Goal: Information Seeking & Learning: Learn about a topic

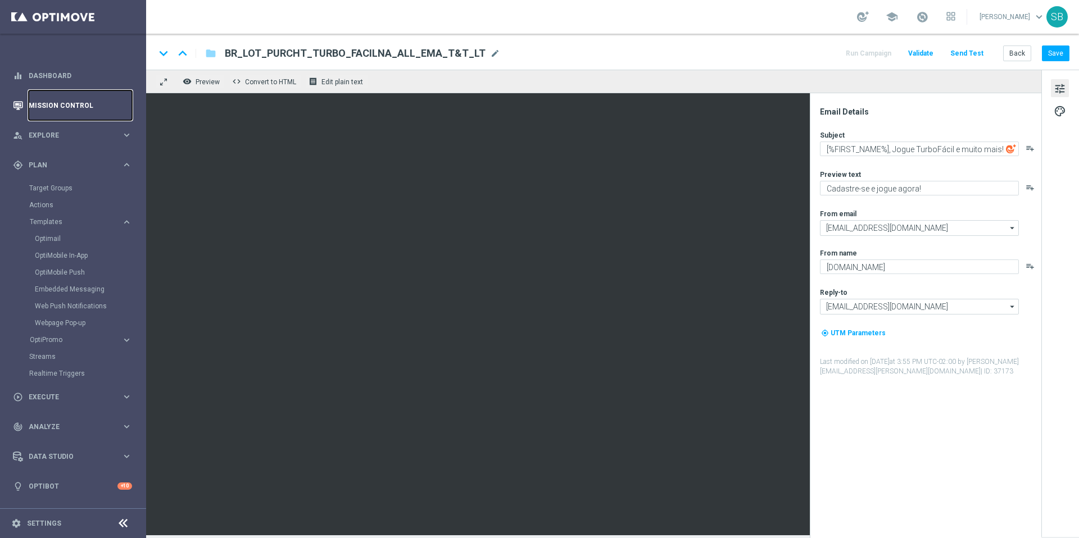
click at [60, 110] on link "Mission Control" at bounding box center [80, 105] width 103 height 30
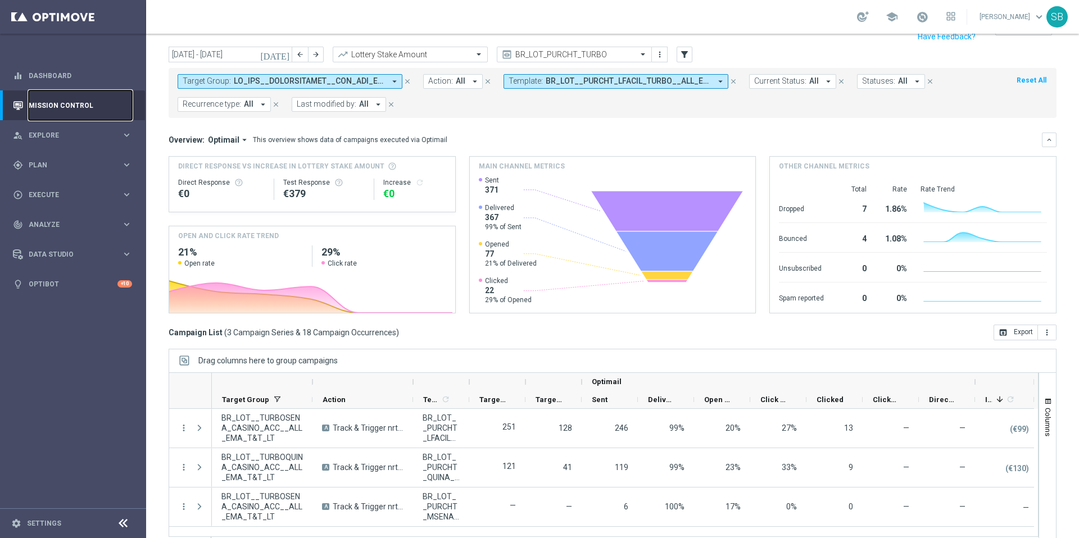
scroll to position [10, 0]
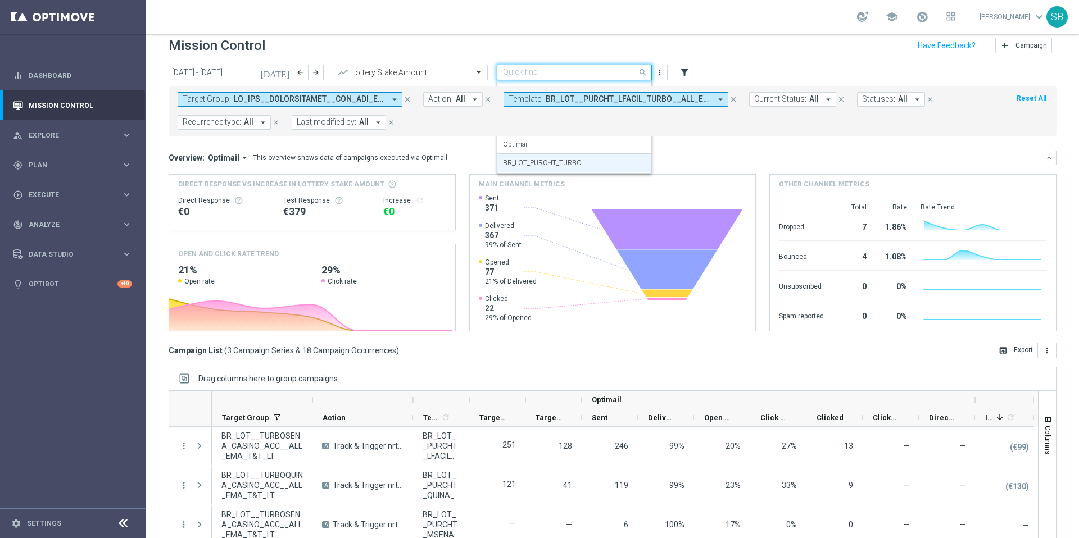
click at [643, 71] on span at bounding box center [644, 72] width 14 height 14
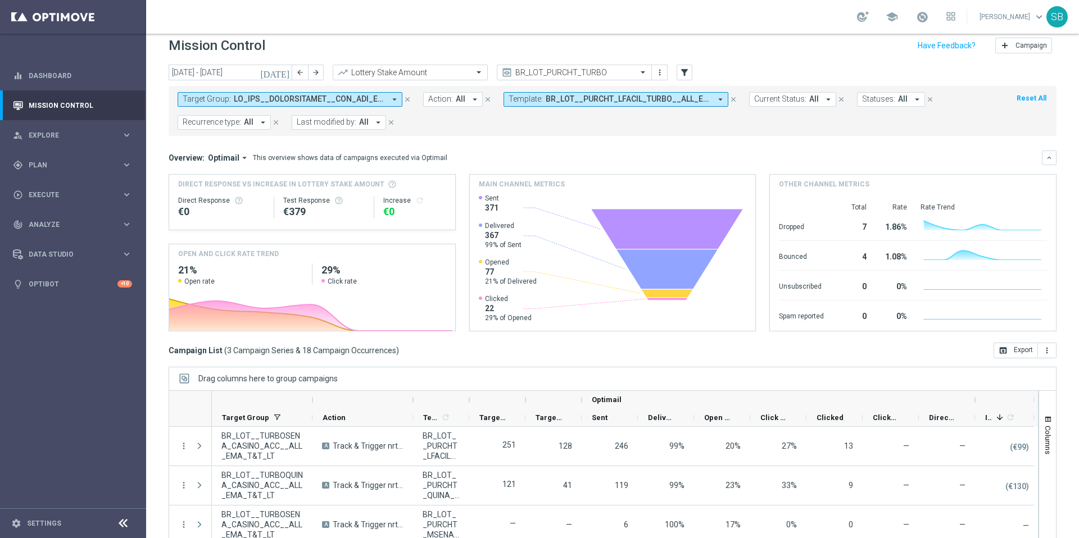
click at [688, 127] on form "Target Group: arrow_drop_down close Action: All arrow_drop_down close Template:…" at bounding box center [588, 111] width 820 height 38
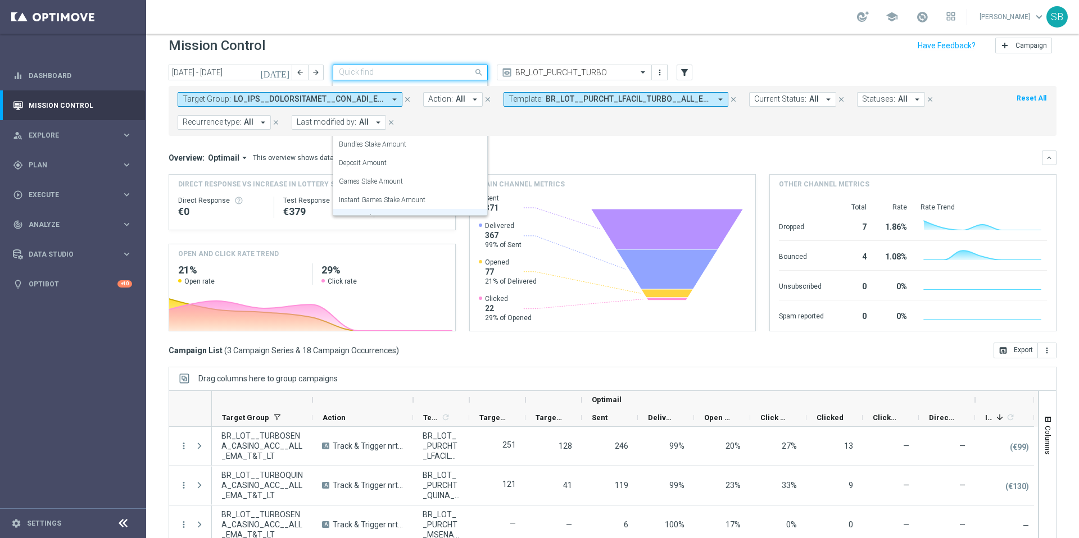
click at [479, 73] on span at bounding box center [480, 72] width 14 height 14
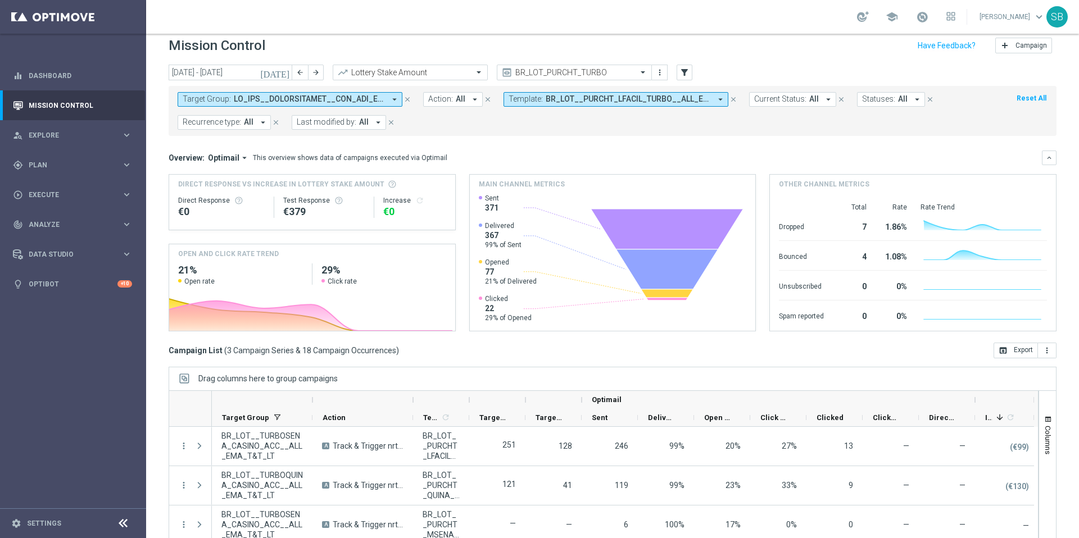
click at [562, 139] on mini-dashboard "Overview: Optimail arrow_drop_down This overview shows data of campaigns execut…" at bounding box center [613, 239] width 888 height 207
click at [556, 137] on mini-dashboard "Overview: Optimail arrow_drop_down This overview shows data of campaigns execut…" at bounding box center [613, 239] width 888 height 207
click at [583, 104] on button "Template: BR_LOT__PURCHT_LFACIL_TURBO__ALL_EMA_T&T_LT, BR_LOT__PURCHT_LFACIL_TU…" at bounding box center [616, 99] width 225 height 15
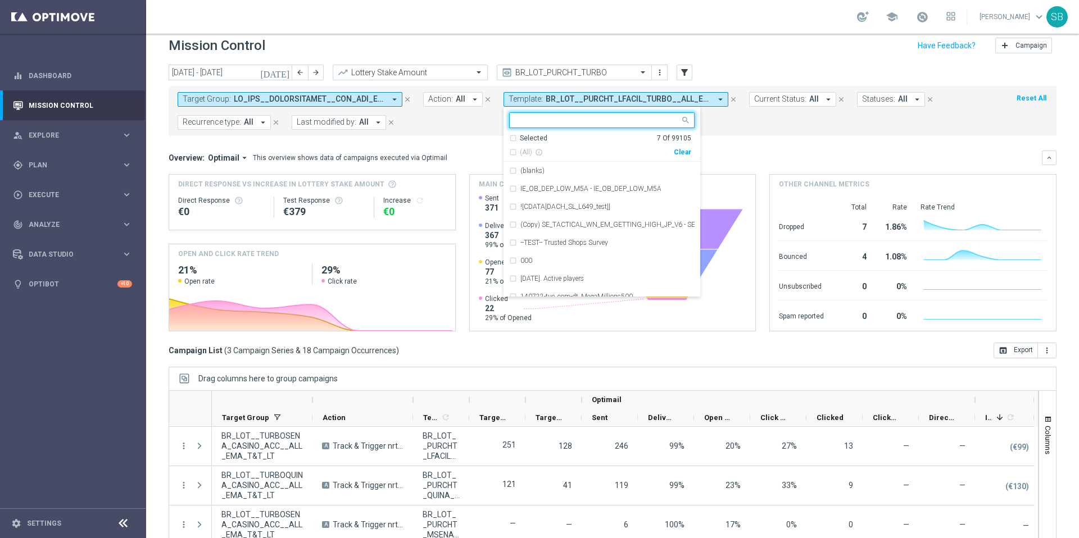
click at [462, 135] on div "Target Group: arrow_drop_down close Action: All arrow_drop_down close Template:…" at bounding box center [613, 111] width 888 height 50
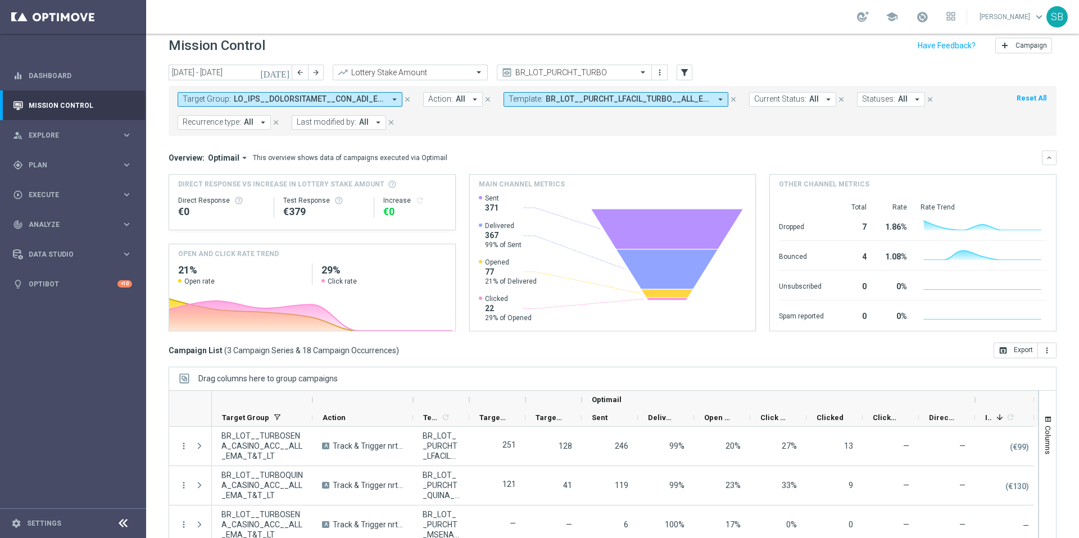
click at [396, 99] on icon "arrow_drop_down" at bounding box center [395, 99] width 10 height 10
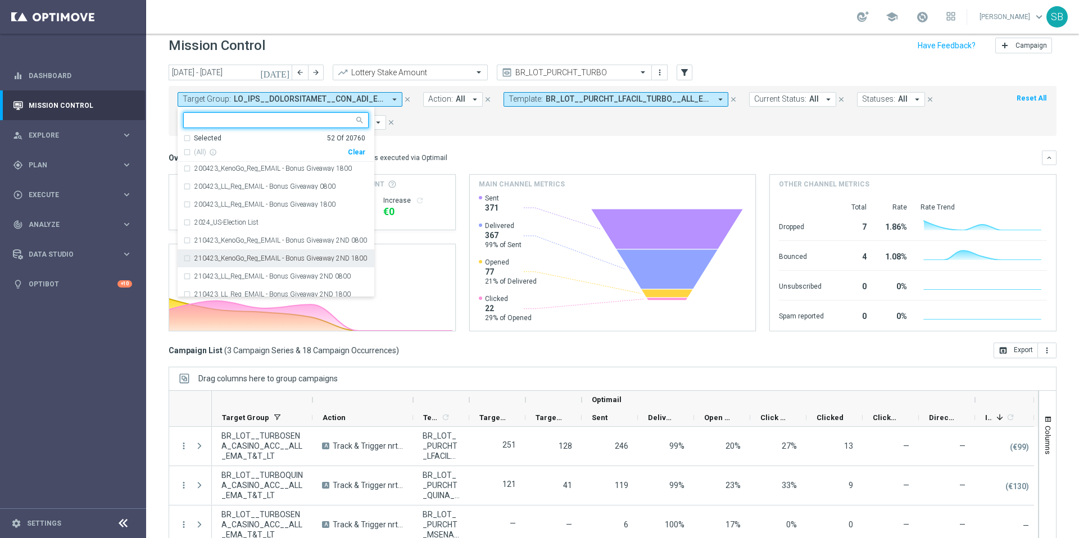
scroll to position [1510, 0]
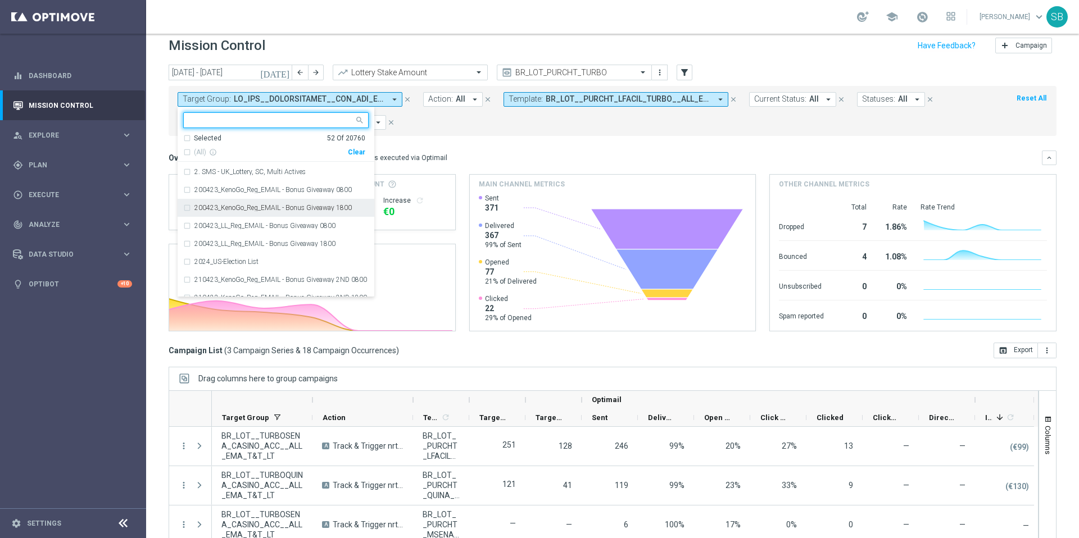
click at [441, 129] on form "Target Group: arrow_drop_down Selected 52 of 20760 Selected 52 Of 20760 (All) i…" at bounding box center [588, 111] width 820 height 38
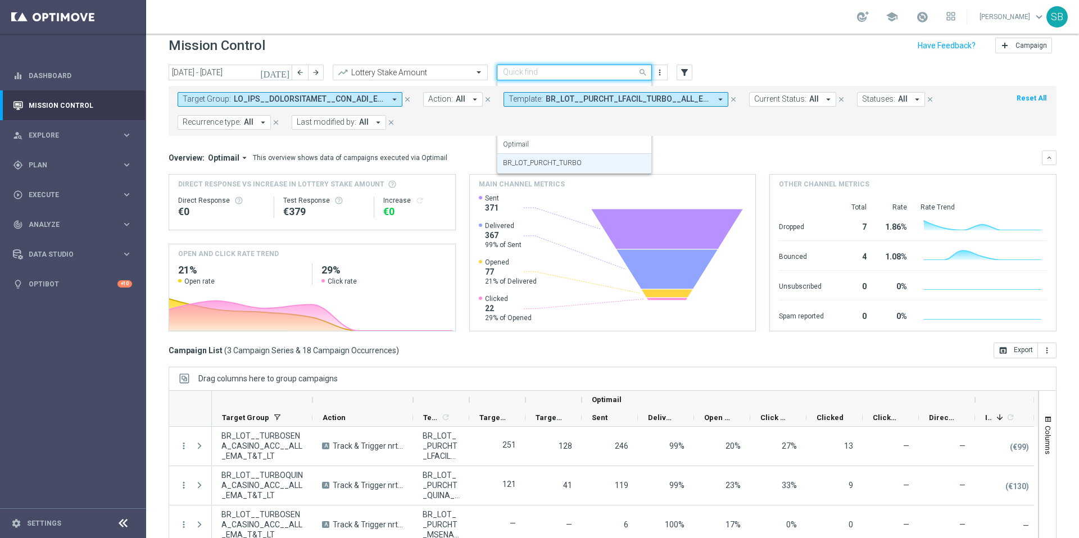
click at [610, 76] on input "text" at bounding box center [563, 73] width 120 height 10
click at [681, 73] on icon "filter_alt" at bounding box center [685, 72] width 10 height 10
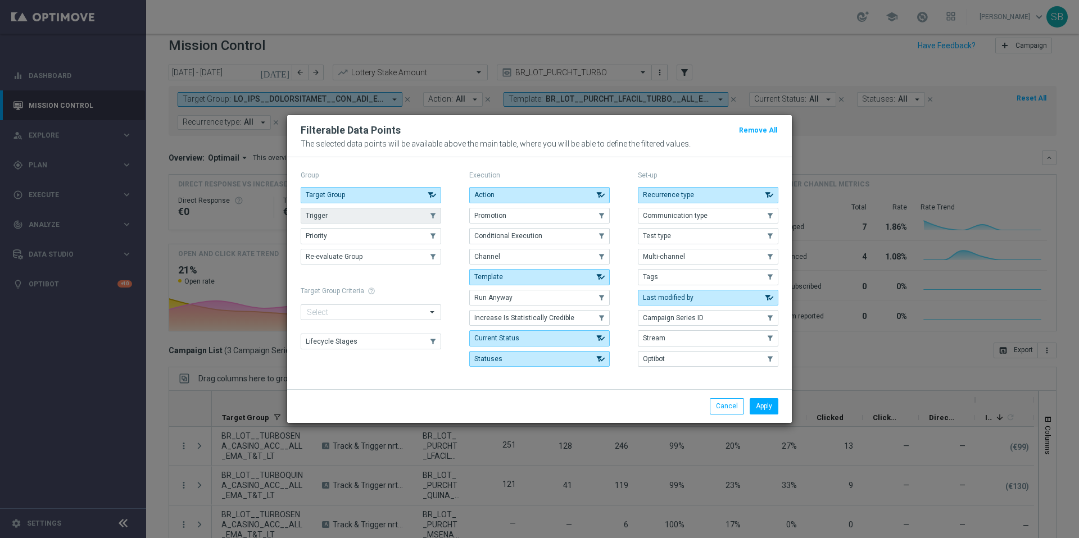
click at [424, 215] on button "Trigger" at bounding box center [371, 216] width 141 height 16
click at [502, 253] on button "Channel" at bounding box center [539, 257] width 141 height 16
click at [728, 275] on button "Tags" at bounding box center [708, 277] width 141 height 16
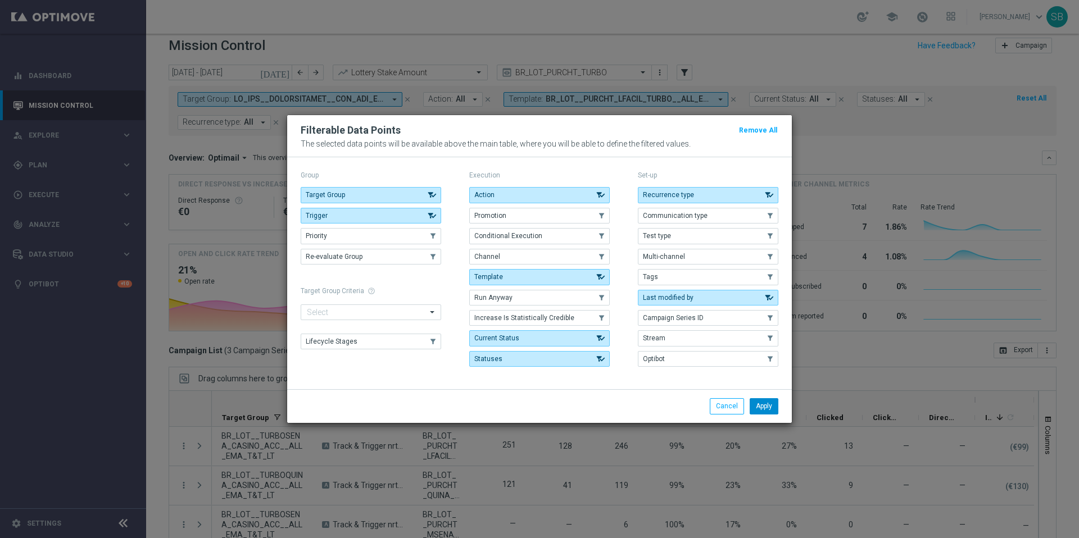
click at [767, 405] on button "Apply" at bounding box center [764, 407] width 29 height 16
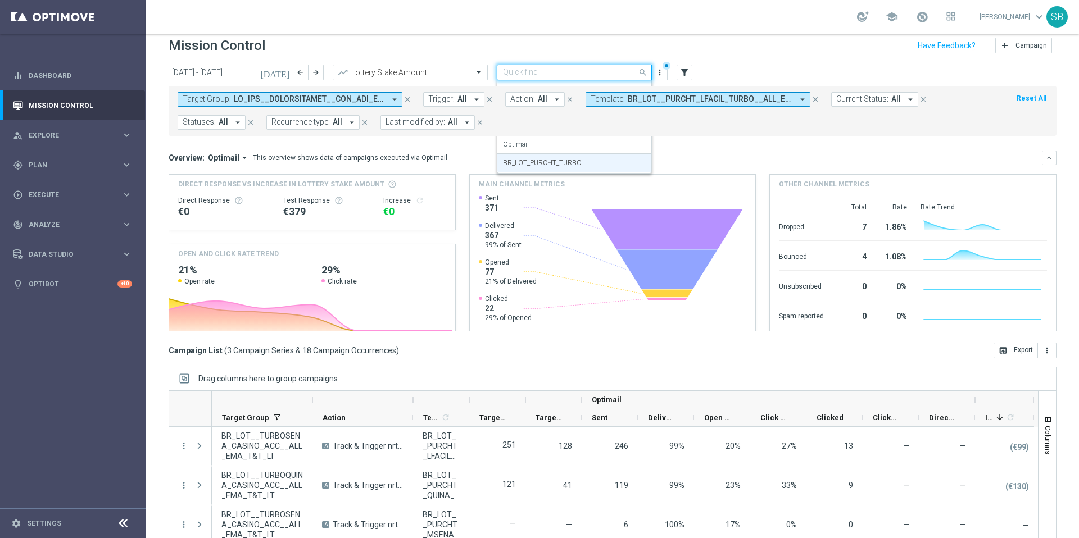
click at [598, 76] on input "text" at bounding box center [563, 73] width 120 height 10
click at [565, 167] on label "BR_LOT_PURCHT_TURBO" at bounding box center [542, 164] width 79 height 10
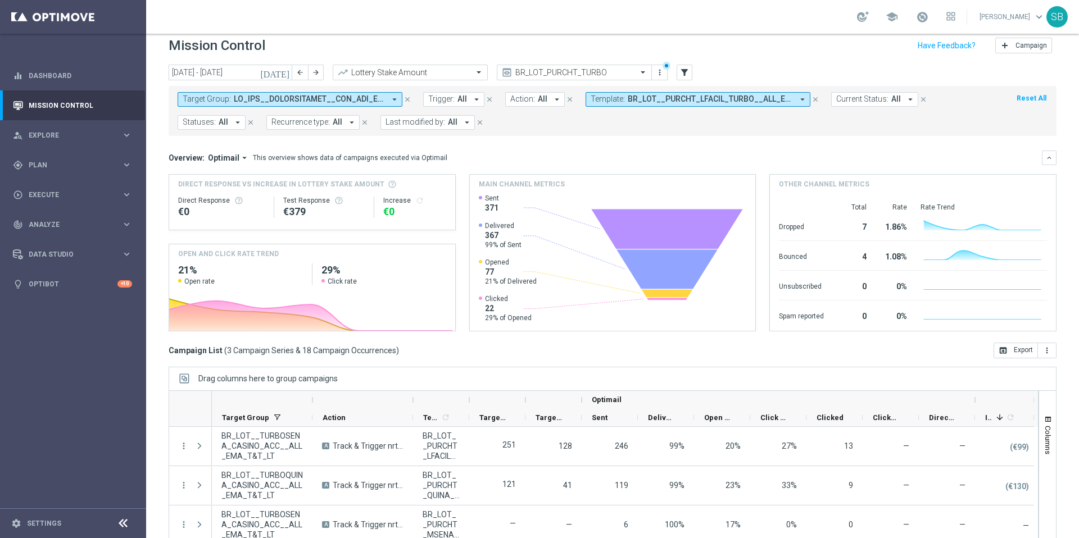
click at [649, 134] on div "Target Group: arrow_drop_down close Trigger: All arrow_drop_down close Action: …" at bounding box center [613, 111] width 888 height 50
click at [799, 98] on icon "arrow_drop_down" at bounding box center [803, 99] width 10 height 10
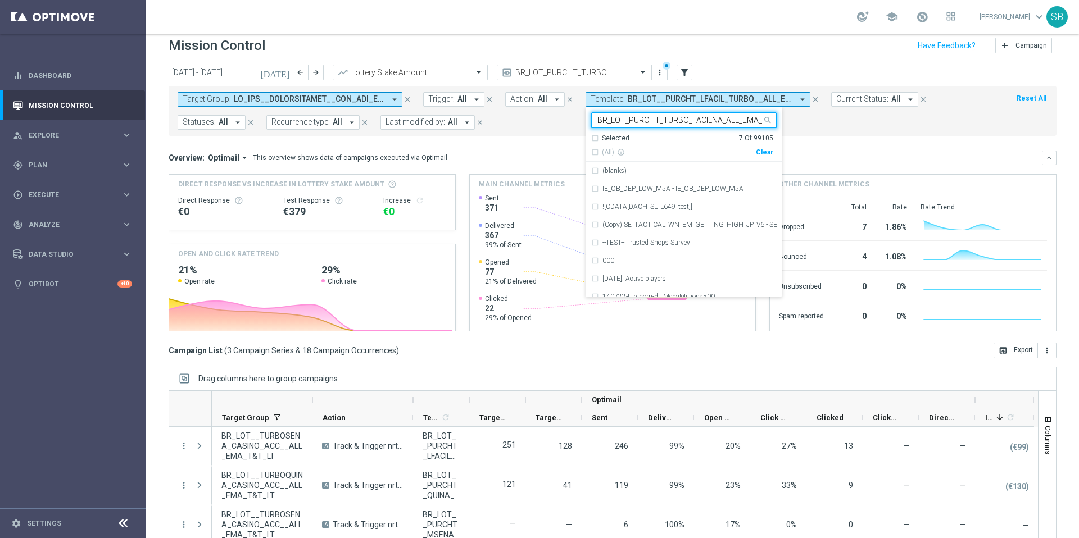
scroll to position [0, 24]
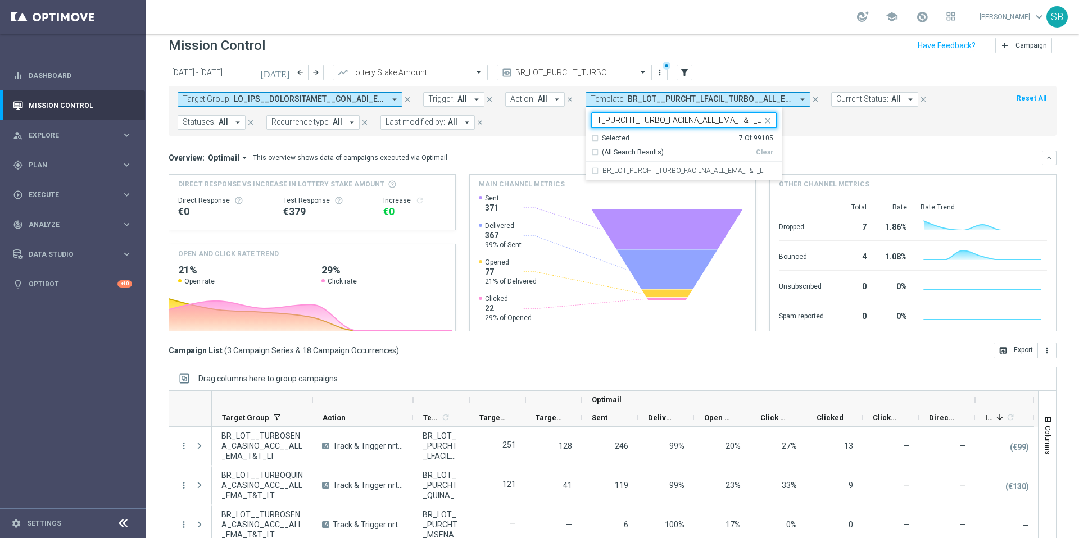
type input "BR_LOT_PURCHT_TURBO_FACILNA_ALL_EMA_T&T_LT"
click at [848, 148] on mini-dashboard "Overview: Optimail arrow_drop_down This overview shows data of campaigns execut…" at bounding box center [613, 239] width 888 height 207
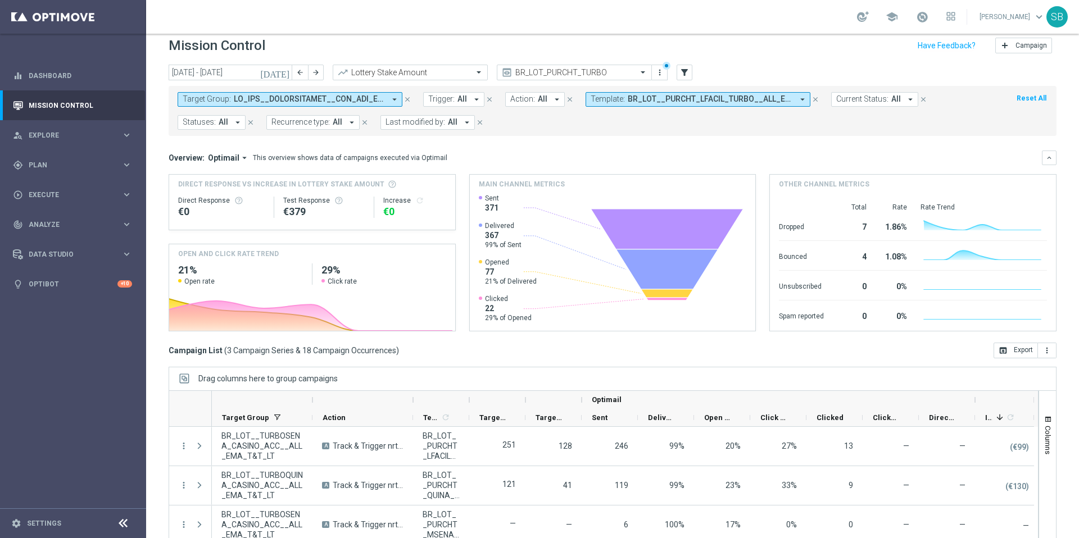
click at [800, 101] on icon "arrow_drop_down" at bounding box center [803, 99] width 10 height 10
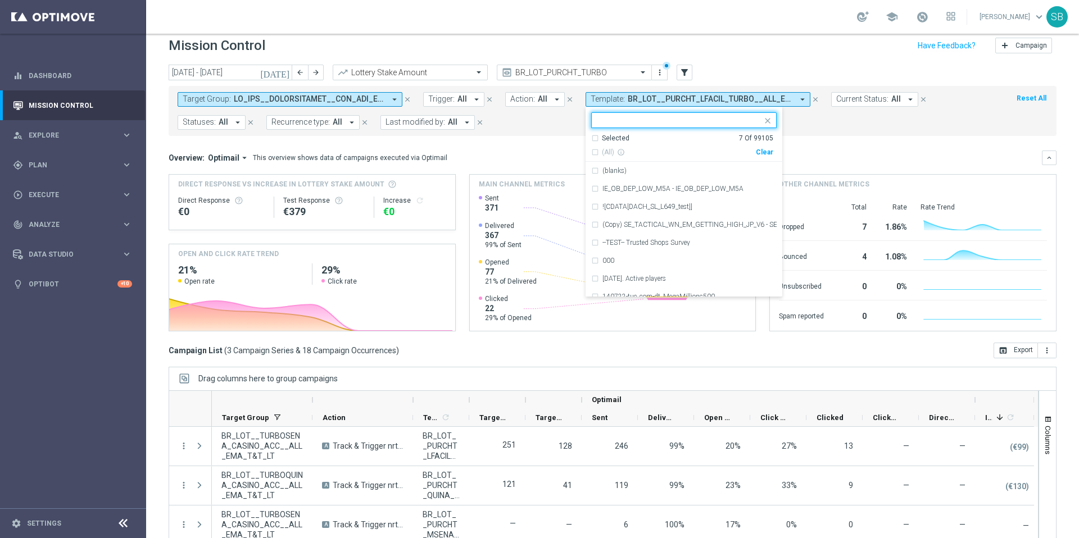
click at [674, 119] on input "text" at bounding box center [679, 121] width 165 height 10
click at [667, 122] on input "text" at bounding box center [679, 121] width 165 height 10
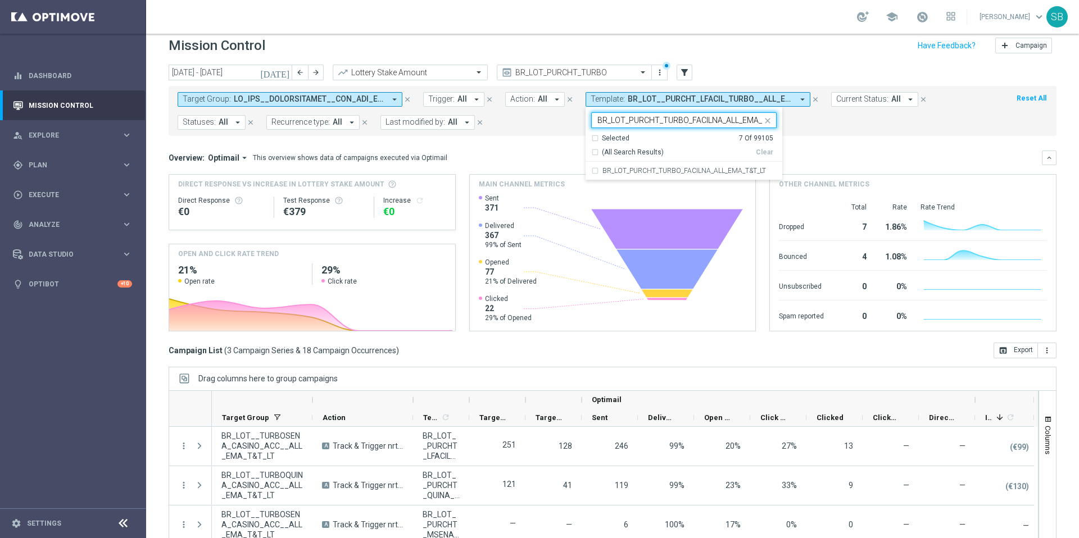
scroll to position [0, 24]
click at [594, 140] on div "Selected 7 Of 99105" at bounding box center [682, 139] width 182 height 10
click at [594, 171] on div "BR_LOT_PURCHT_TURBO_FACILNA_ALL_EMA_T&T_LT" at bounding box center [683, 171] width 185 height 18
type input "BR_LOT_PURCHT_TURBO_FACILNA_ALL_EMA_T&T_LT"
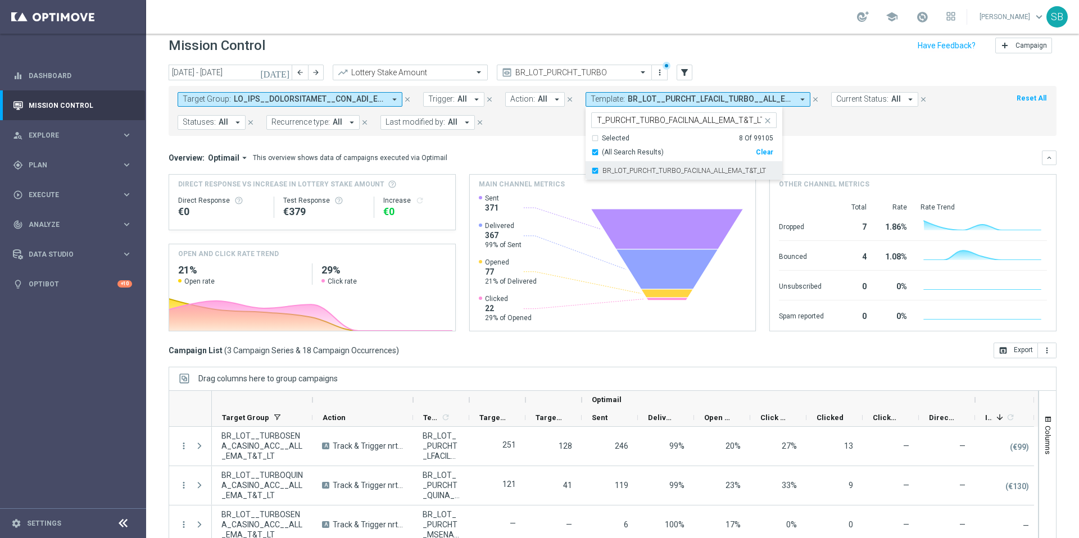
scroll to position [0, 0]
click at [875, 164] on div "Overview: Optimail arrow_drop_down This overview shows data of campaigns execut…" at bounding box center [613, 158] width 888 height 15
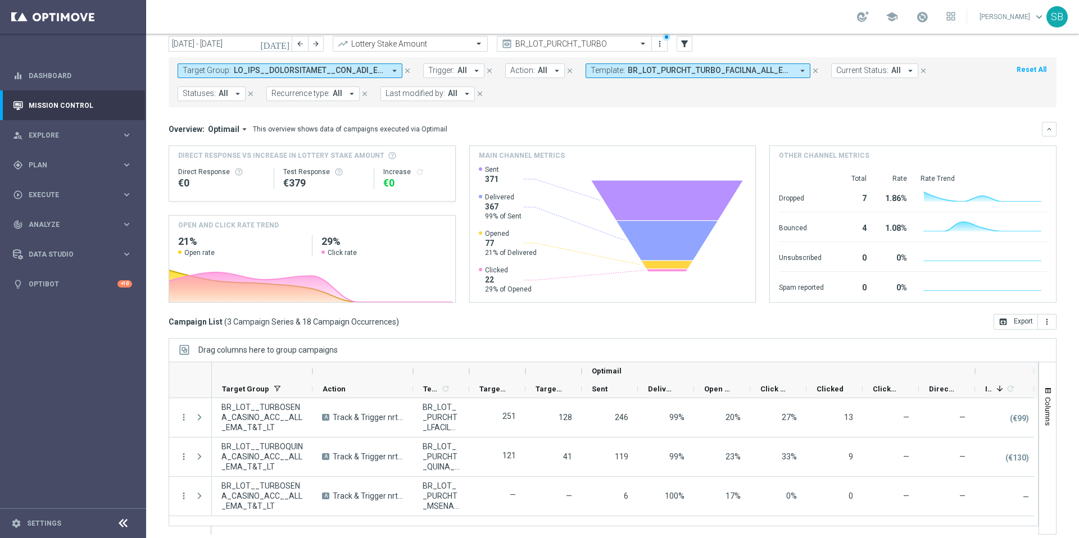
scroll to position [47, 0]
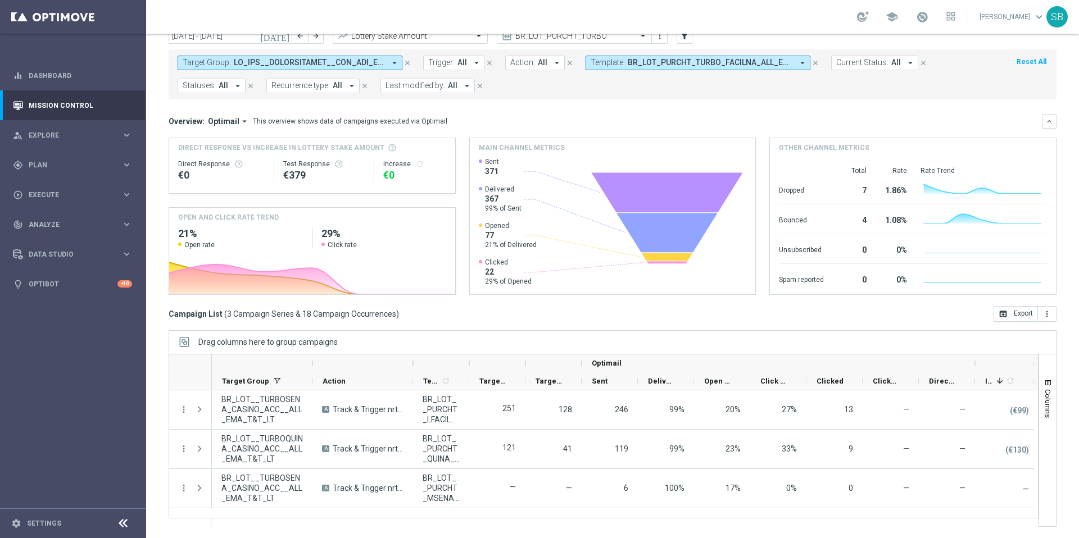
click at [744, 115] on div "Overview: Optimail arrow_drop_down This overview shows data of campaigns execut…" at bounding box center [613, 121] width 888 height 15
click at [396, 64] on icon "arrow_drop_down" at bounding box center [395, 63] width 10 height 10
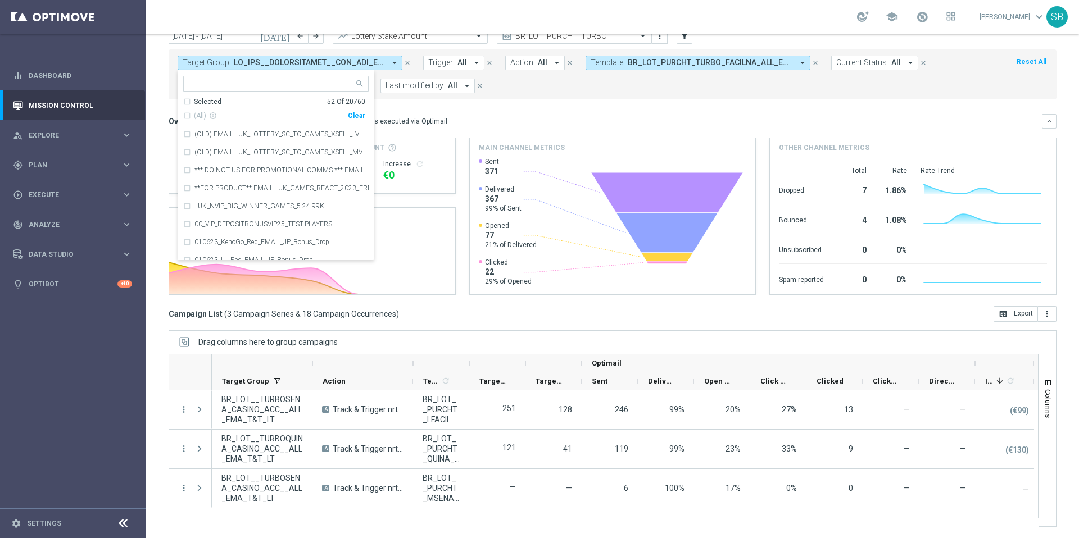
click at [540, 84] on form "Target Group: arrow_drop_down Selected 52 of 20760 Selected 52 Of 20760 (All) i…" at bounding box center [588, 75] width 820 height 38
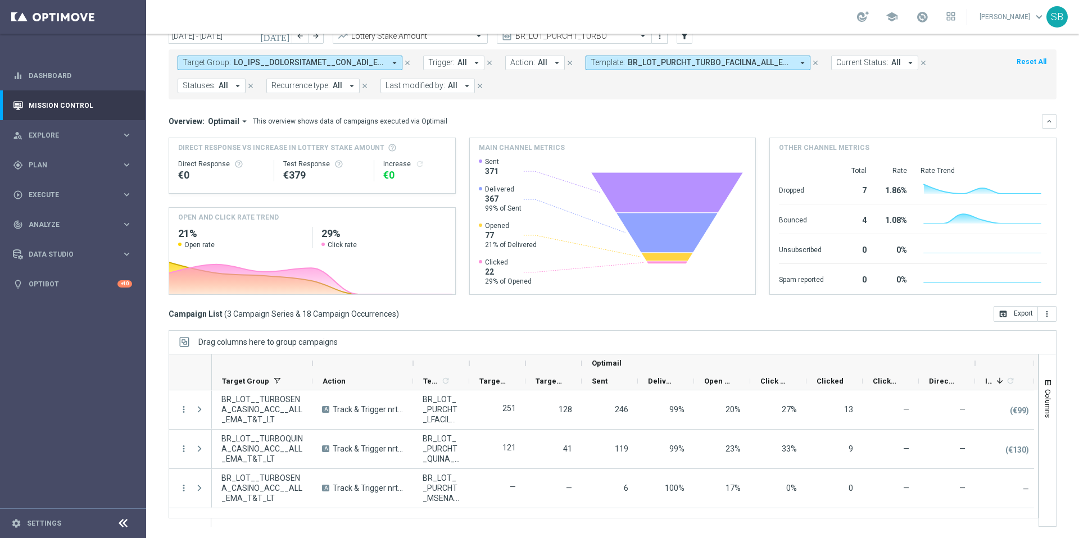
click at [407, 64] on icon "close" at bounding box center [408, 63] width 8 height 8
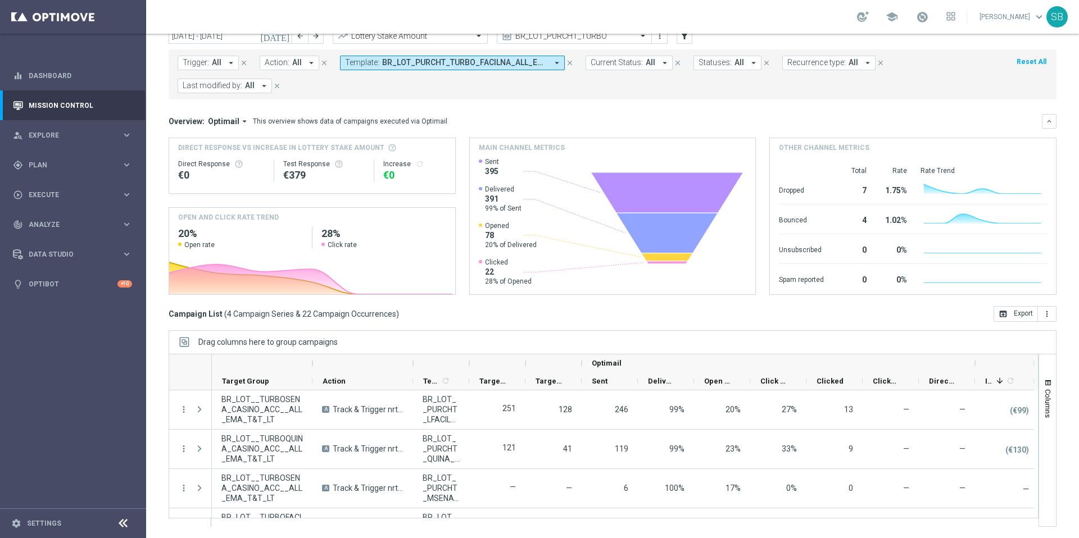
click at [219, 64] on span "All" at bounding box center [217, 63] width 10 height 10
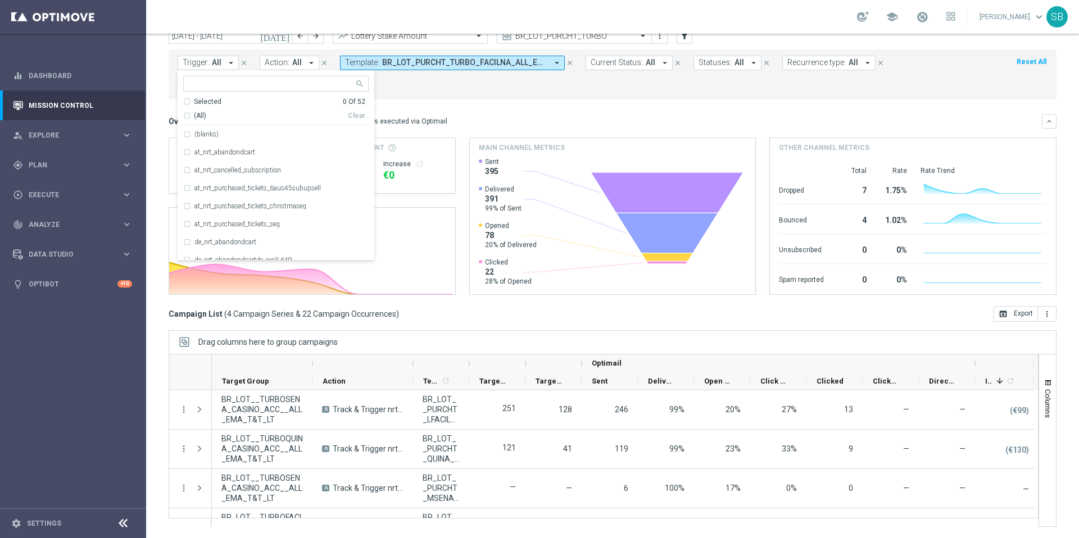
click at [233, 64] on icon "arrow_drop_down" at bounding box center [231, 63] width 10 height 10
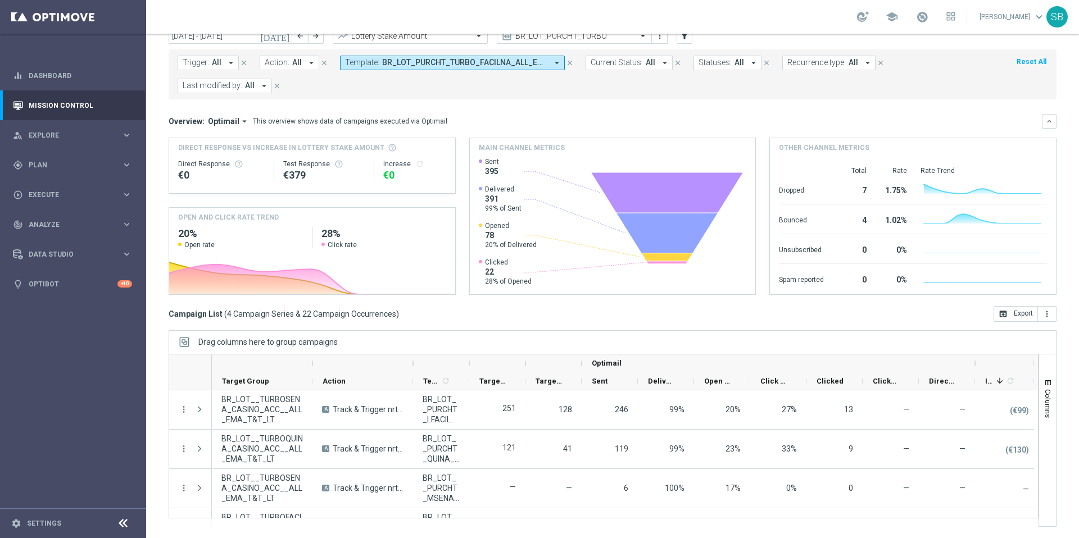
click at [233, 64] on icon "arrow_drop_down" at bounding box center [231, 63] width 10 height 10
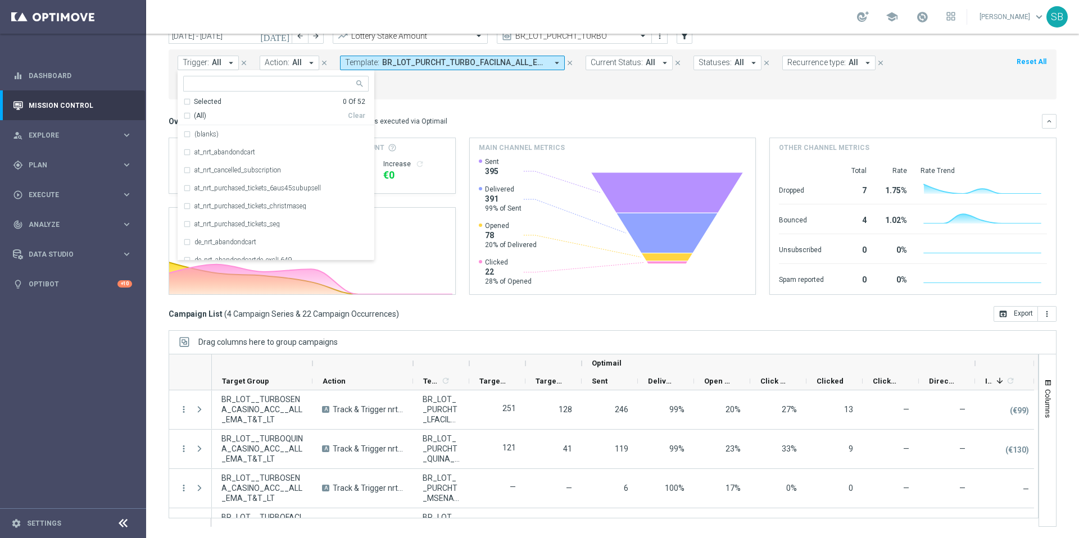
click at [311, 63] on icon "arrow_drop_down" at bounding box center [311, 63] width 10 height 10
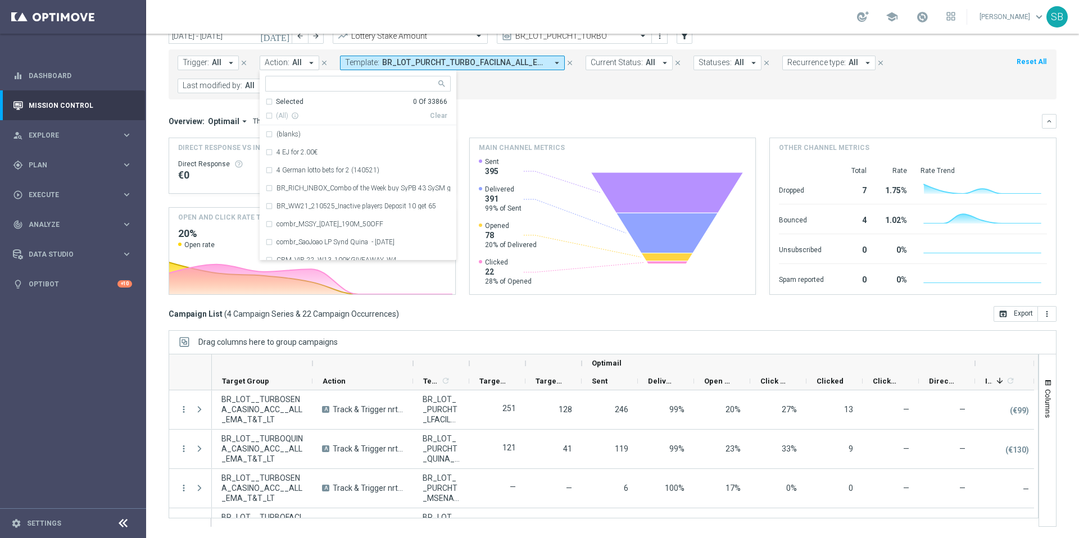
click at [232, 64] on icon "arrow_drop_down" at bounding box center [231, 63] width 10 height 10
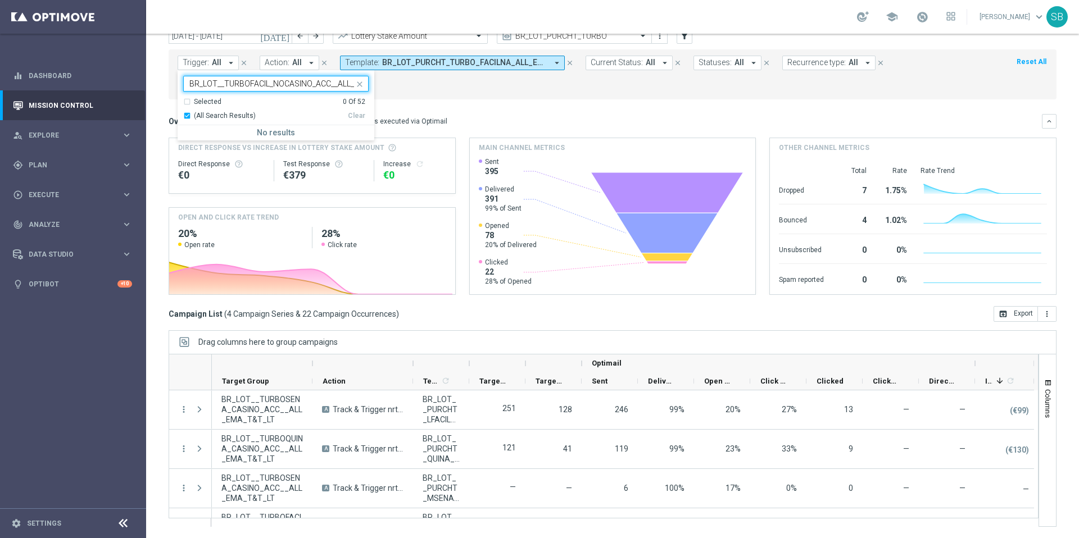
scroll to position [0, 43]
type input "BR_LOT__TURBOFACIL_NOCASINO_ACC__ALL_EMA_T&T_LT"
click at [484, 96] on div "Trigger: All arrow_drop_down BR_LOT__TURBOFACIL_NOCASINO_ACC__ALL_EMA_T&T_LT Se…" at bounding box center [613, 74] width 888 height 50
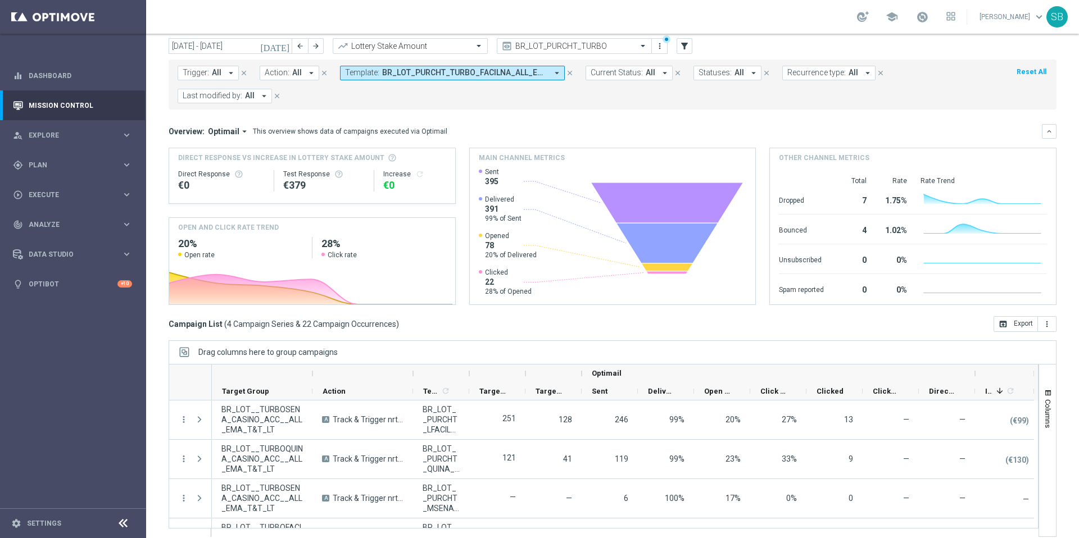
scroll to position [35, 0]
click at [232, 75] on icon "arrow_drop_down" at bounding box center [231, 75] width 10 height 10
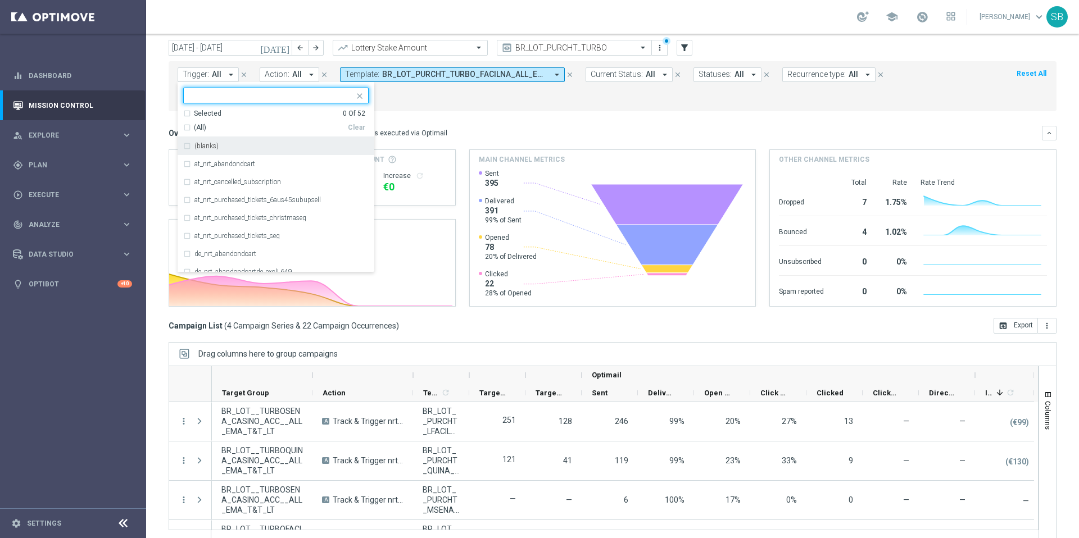
click at [229, 96] on input "text" at bounding box center [271, 96] width 165 height 10
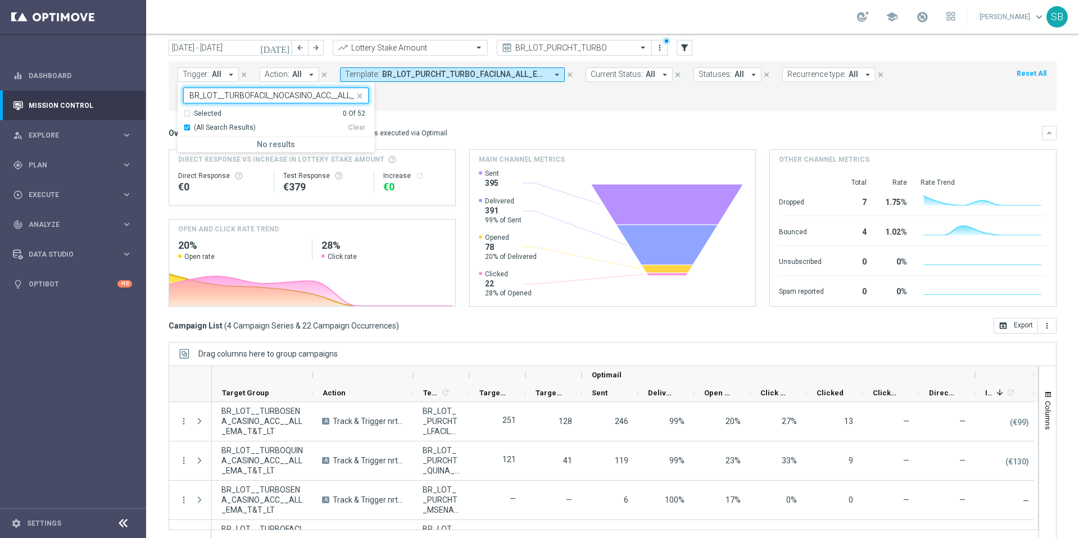
scroll to position [0, 43]
click at [188, 116] on div "Selected 0 Of 52" at bounding box center [274, 114] width 182 height 10
click at [189, 128] on div "(All Search Results)" at bounding box center [265, 128] width 165 height 10
type input "BR_LOT__TURBOFACIL_NOCASINO_ACC__ALL_EMA_T&T_LT"
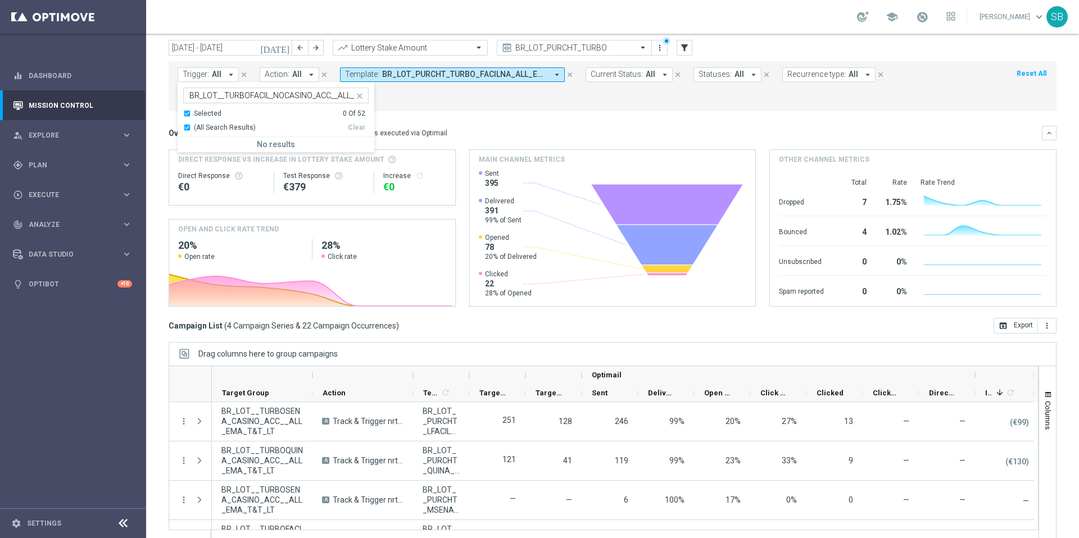
click at [189, 128] on div "(All Search Results)" at bounding box center [265, 128] width 165 height 10
click at [188, 128] on div "(All Search Results)" at bounding box center [265, 128] width 165 height 10
click at [188, 114] on div "Selected 0 Of 52" at bounding box center [274, 114] width 182 height 10
click at [187, 115] on div "Selected 0 Of 52" at bounding box center [274, 114] width 182 height 10
click at [189, 129] on div "(All Search Results)" at bounding box center [265, 128] width 165 height 10
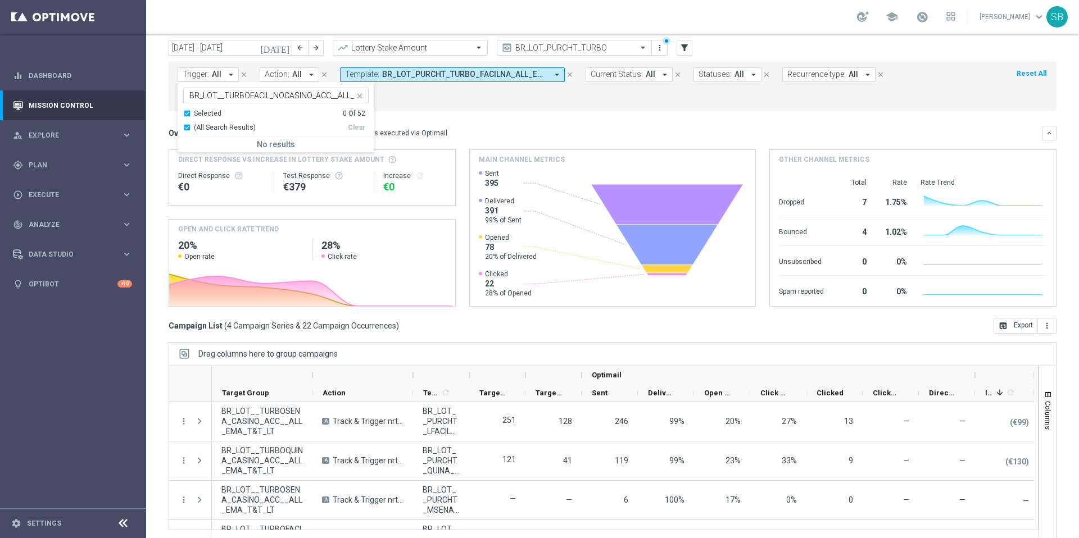
click at [190, 115] on div "Selected 0 Of 52" at bounding box center [274, 114] width 182 height 10
click at [232, 93] on input "BR_LOT__TURBOFACIL_NOCASINO_ACC__ALL_EMA_T&T_LT" at bounding box center [271, 96] width 165 height 10
click at [188, 115] on div "Selected 0 Of 52" at bounding box center [274, 114] width 182 height 10
click at [185, 128] on div "(All Search Results)" at bounding box center [265, 128] width 165 height 10
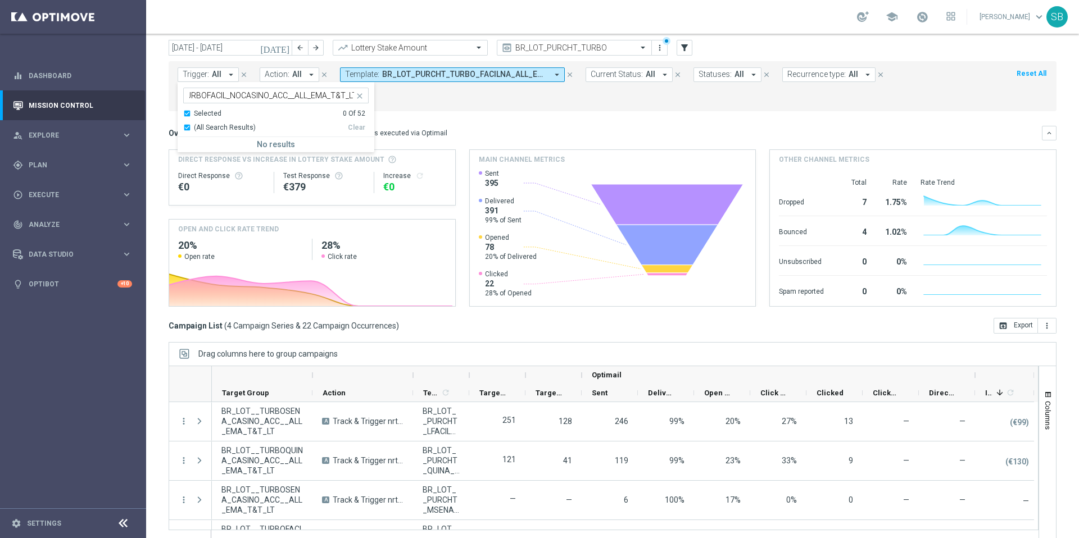
scroll to position [0, 0]
click at [422, 96] on form "Trigger: All arrow_drop_down BR_LOT__TURBOFACIL_NOCASINO_ACC__ALL_EMA_T&T_LT Se…" at bounding box center [588, 86] width 820 height 38
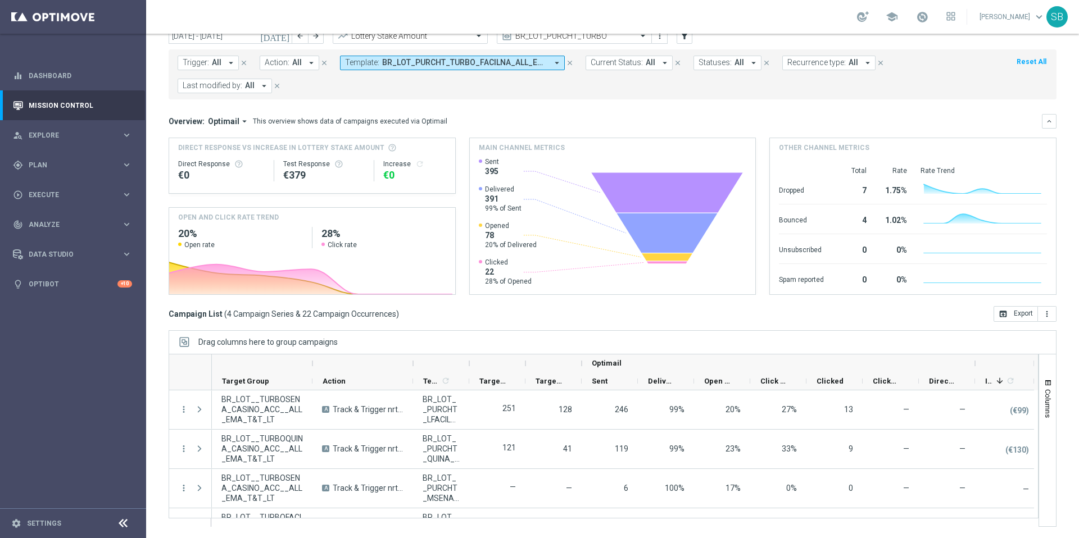
click at [556, 61] on icon "arrow_drop_down" at bounding box center [557, 63] width 10 height 10
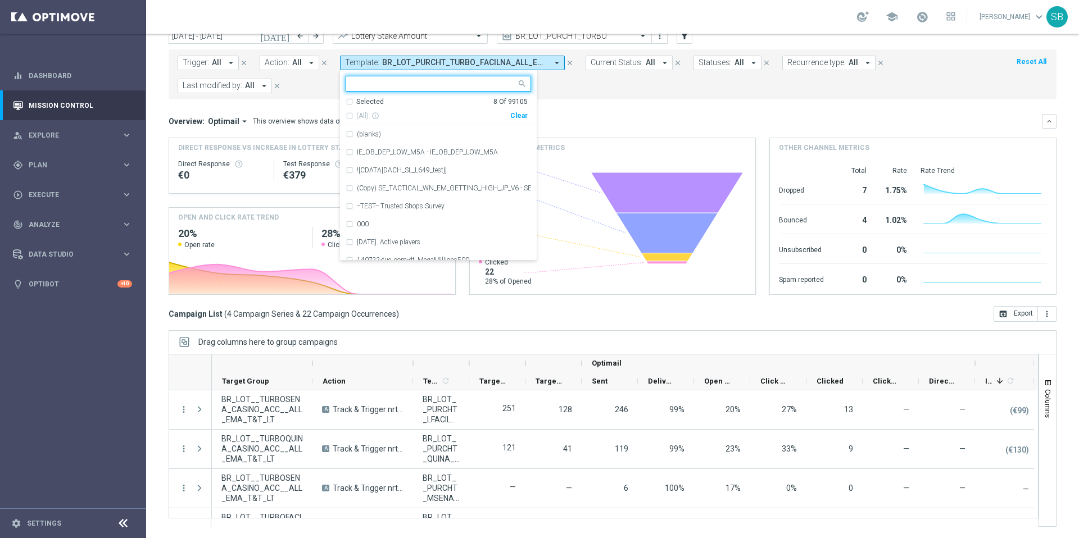
click at [396, 87] on input "text" at bounding box center [434, 84] width 165 height 10
paste input "BR_LOT__TURBOQUINA_NOCASINO_ACC__ALL_EMA_T&T_LT"
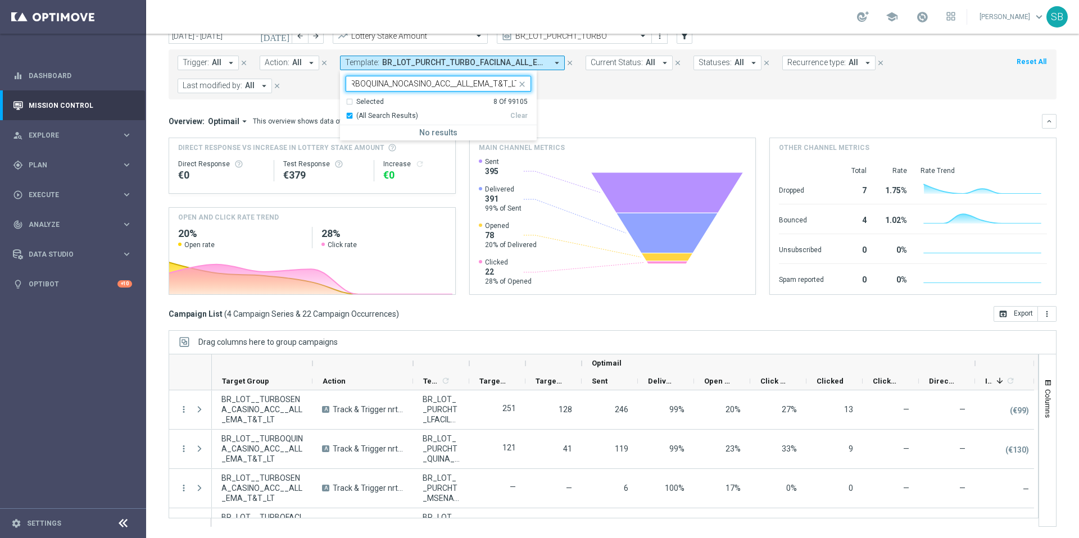
click at [349, 103] on div "Selected 8 Of 99105" at bounding box center [437, 102] width 182 height 10
type input "BR_LOT__TURBOQUINA_NOCASINO_ACC__ALL_EMA_T&T_LT"
click at [569, 90] on form "Trigger: All arrow_drop_down close Action: All arrow_drop_down close Template: …" at bounding box center [588, 75] width 820 height 38
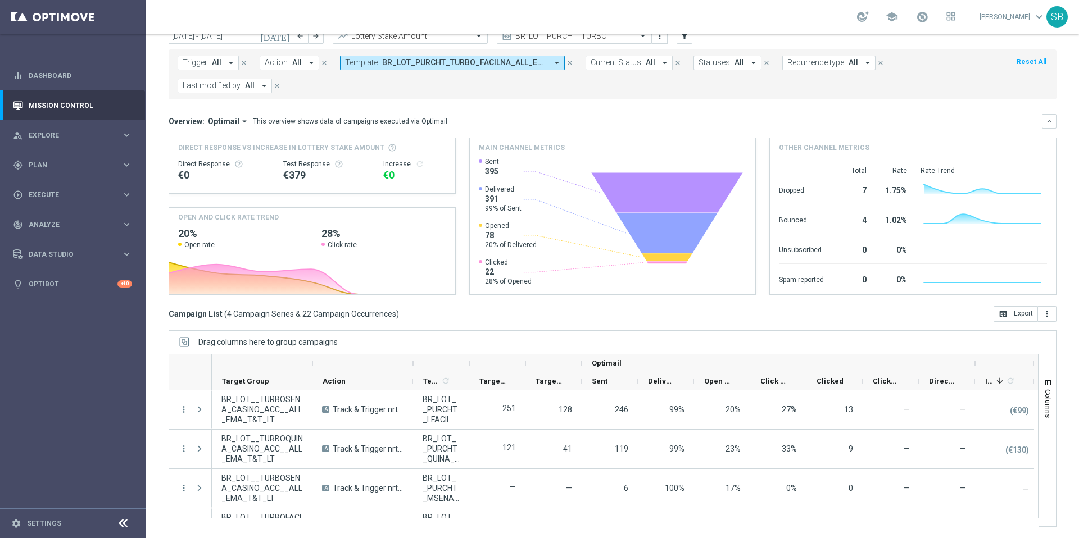
click at [555, 62] on icon "arrow_drop_down" at bounding box center [557, 63] width 10 height 10
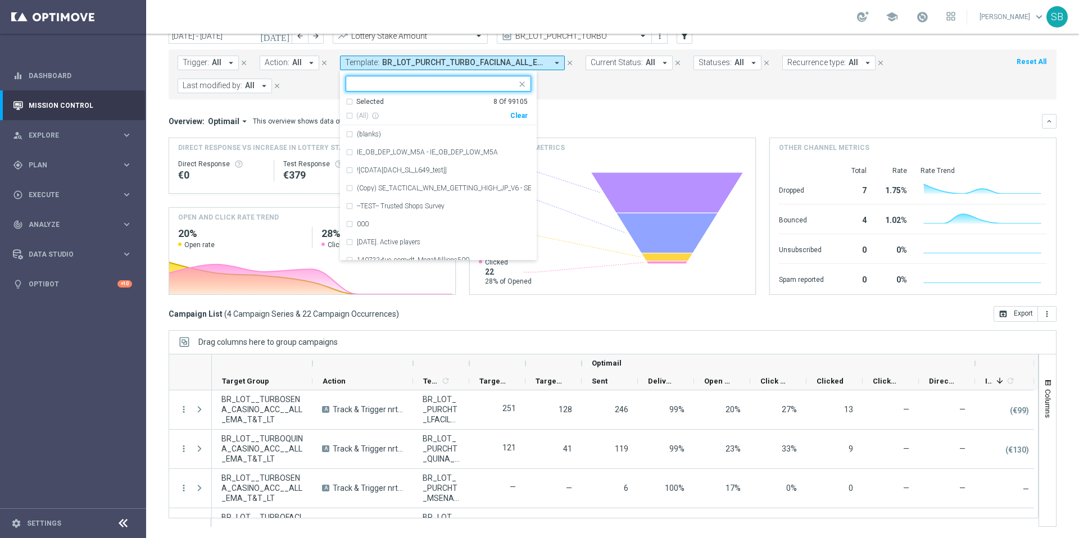
click at [347, 102] on div "Selected 8 Of 99105" at bounding box center [437, 102] width 182 height 10
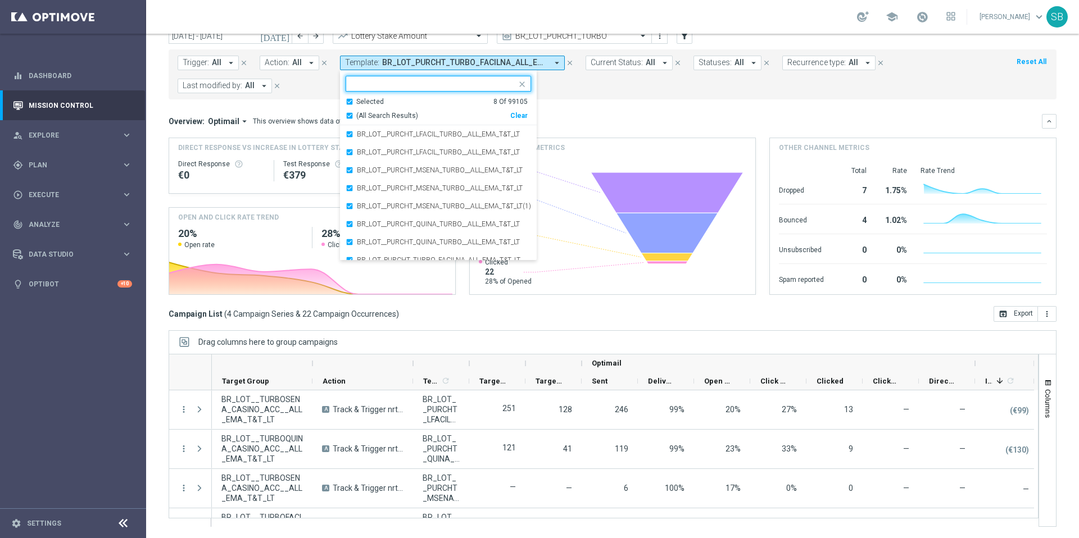
click at [348, 102] on div "Selected 8 Of 99105" at bounding box center [437, 102] width 182 height 10
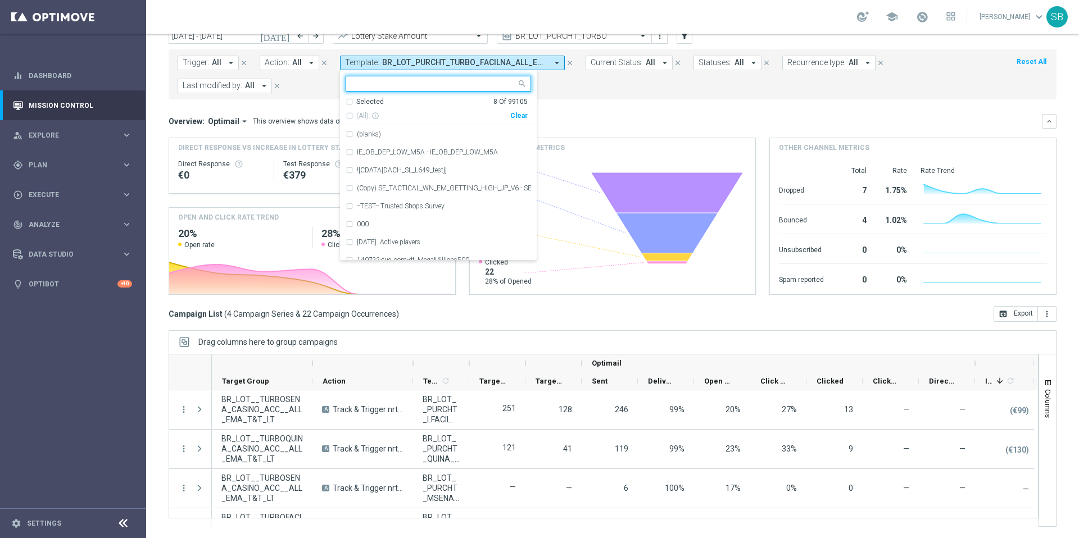
click at [362, 85] on input "text" at bounding box center [434, 84] width 165 height 10
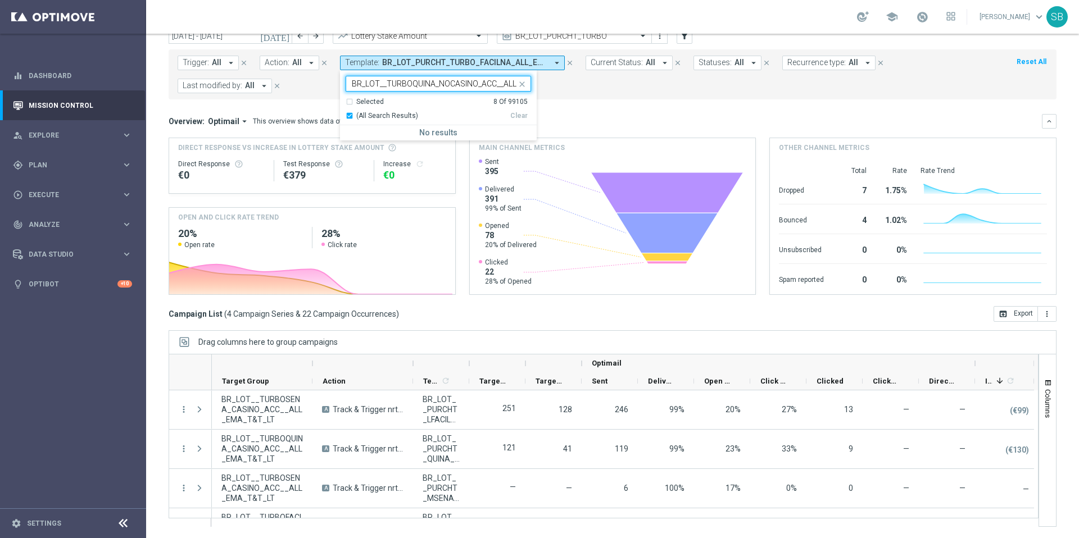
scroll to position [0, 47]
click at [348, 102] on div "Selected 8 Of 99105" at bounding box center [437, 102] width 182 height 10
click at [347, 115] on div "(All Search Results)" at bounding box center [428, 116] width 165 height 10
type input "BR_LOT__TURBOQUINA_NOCASINO_ACC__ALL_EMA_T&T_LT"
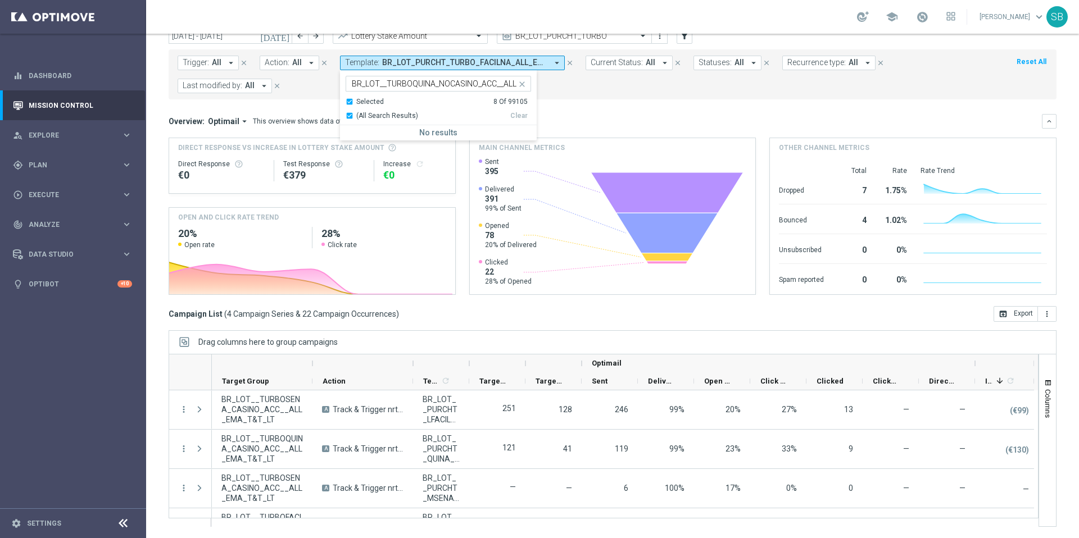
click at [348, 103] on div "Selected 8 Of 99105" at bounding box center [437, 102] width 182 height 10
click at [348, 102] on div "Selected 8 Of 99105" at bounding box center [437, 102] width 182 height 10
click at [352, 84] on input "BR_LOT__TURBOQUINA_NOCASINO_ACC__ALL_EMA_T&T_LT" at bounding box center [434, 84] width 165 height 10
click at [467, 114] on div "(All Search Results)" at bounding box center [428, 116] width 165 height 10
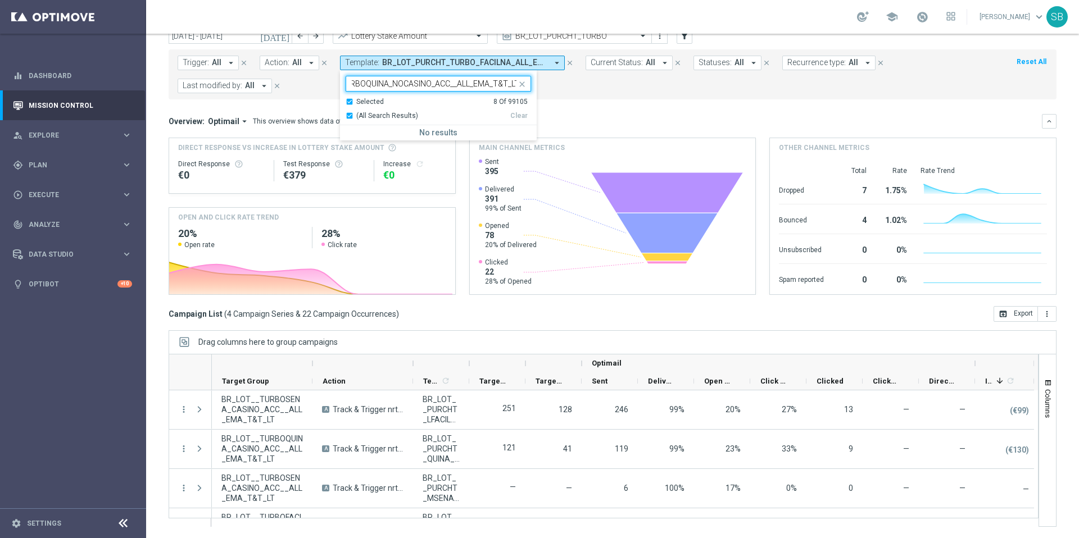
scroll to position [0, 0]
click at [628, 116] on div "Overview: Optimail arrow_drop_down This overview shows data of campaigns execut…" at bounding box center [605, 121] width 873 height 10
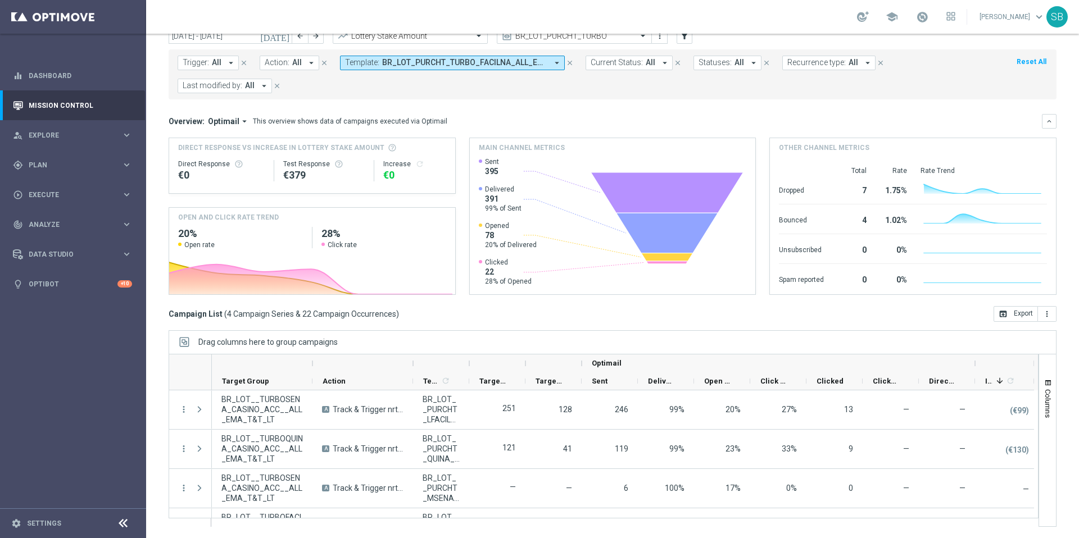
click at [555, 62] on icon "arrow_drop_down" at bounding box center [557, 63] width 10 height 10
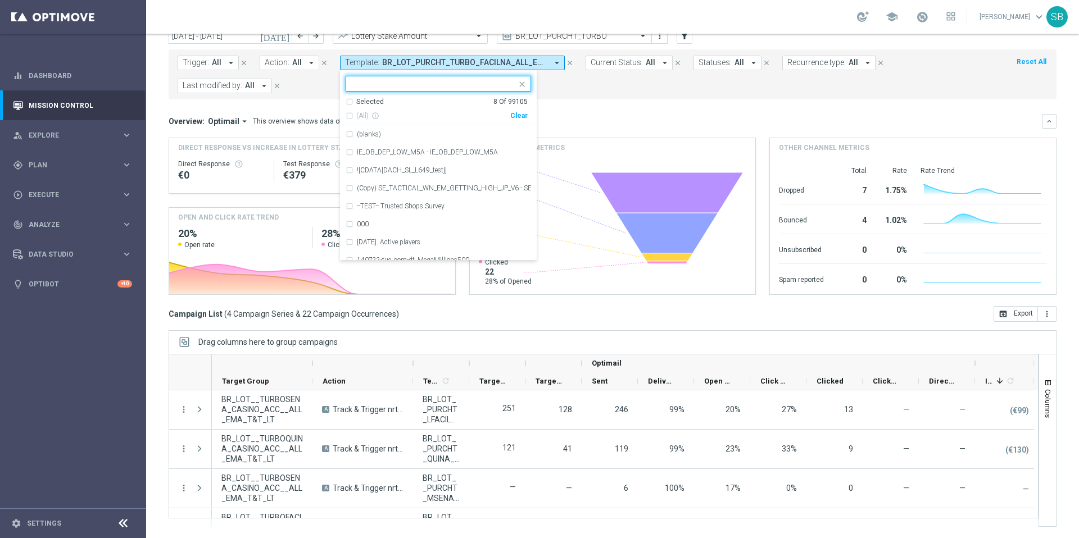
click at [393, 81] on input "text" at bounding box center [434, 84] width 165 height 10
paste input "BR_LOT_PURCHT_TURBO_QUINANA_ALL_EMA_T&T_LT"
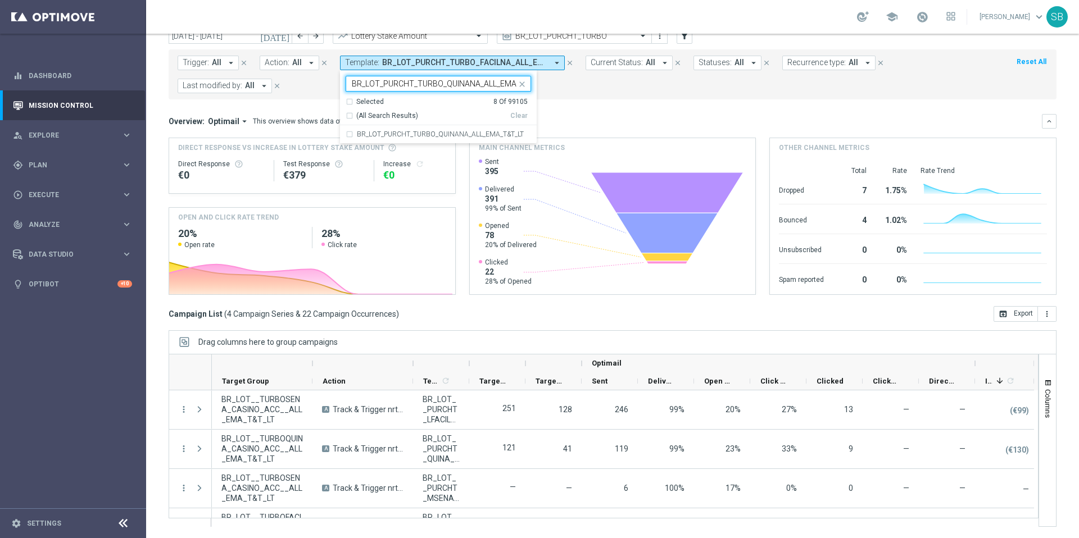
scroll to position [0, 27]
click at [347, 102] on div "Selected 8 Of 99105" at bounding box center [437, 102] width 182 height 10
type input "BR_LOT_PURCHT_TURBO_QUINANA_ALL_EMA_T&T_LT"
click at [572, 88] on form "Trigger: All arrow_drop_down close Action: All arrow_drop_down close Template: …" at bounding box center [588, 75] width 820 height 38
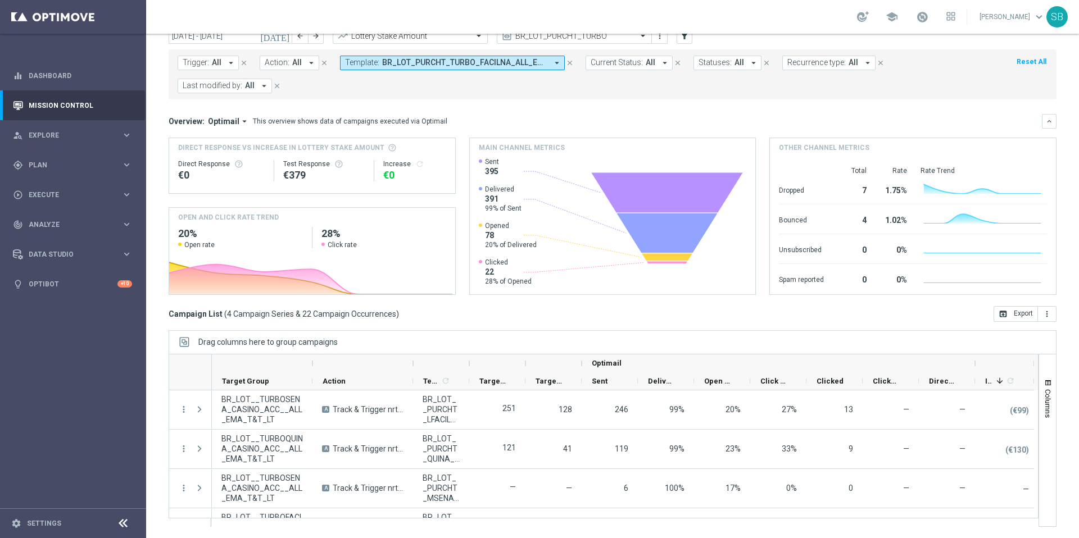
click at [493, 65] on span "BR_LOT_PURCHT_TURBO_FACILNA_ALL_EMA_T&T_LT, BR_LOT__PURCHT_LFACIL_TURBO__ALL_EM…" at bounding box center [464, 63] width 165 height 10
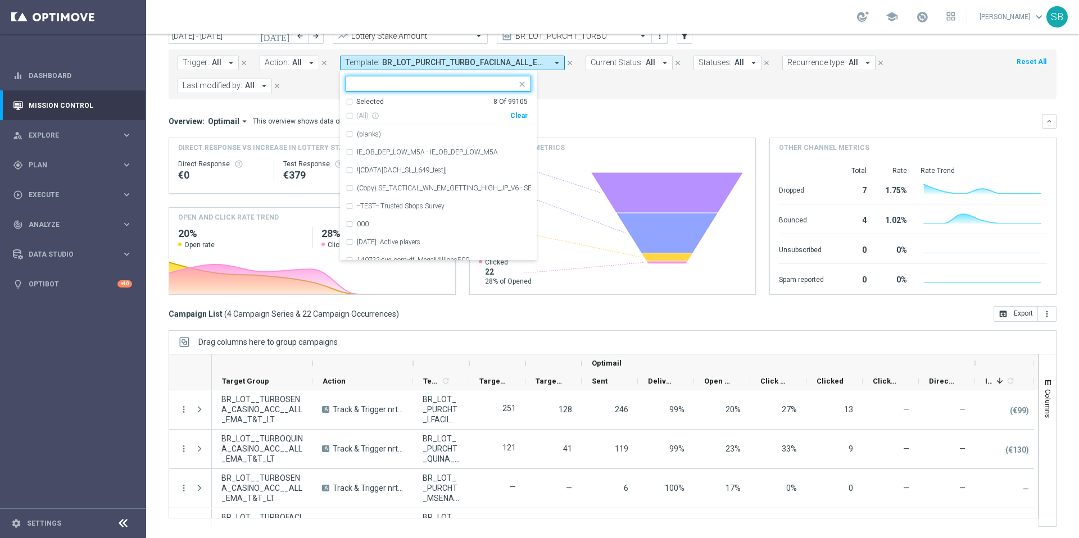
drag, startPoint x: 387, startPoint y: 83, endPoint x: 367, endPoint y: 84, distance: 20.3
click at [367, 84] on input "text" at bounding box center [434, 84] width 165 height 10
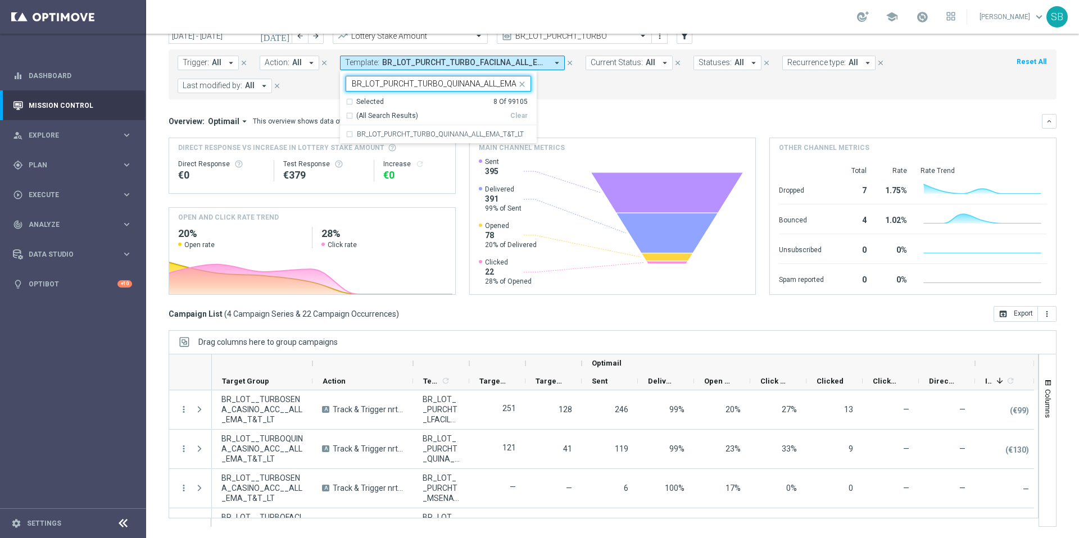
scroll to position [0, 27]
click at [441, 84] on input "BR_LOT_PURCHT_TURBO_QUINANA_ALL_EMA_T&T_LT" at bounding box center [434, 84] width 165 height 10
type input "BR_LOT_PURCHT_TURBO_QUINANA_ALL_EMA_T&T_LT"
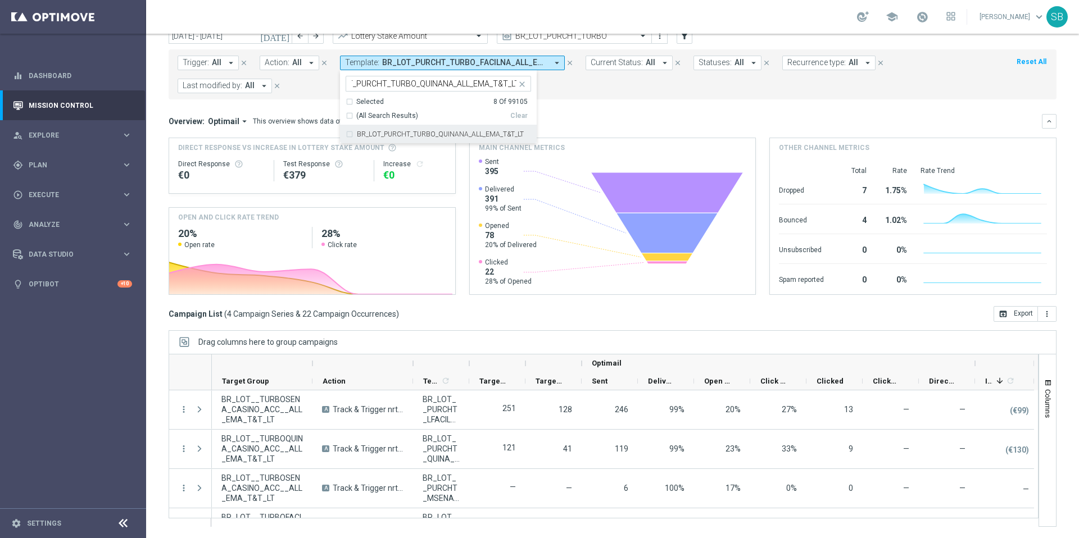
scroll to position [0, 0]
click at [556, 64] on icon "arrow_drop_down" at bounding box center [557, 63] width 10 height 10
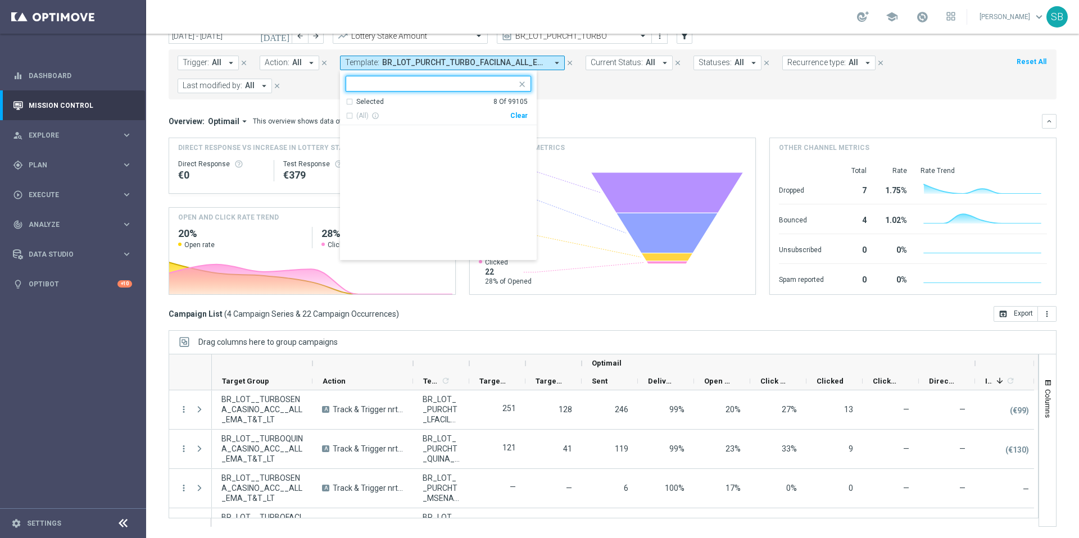
scroll to position [10358, 0]
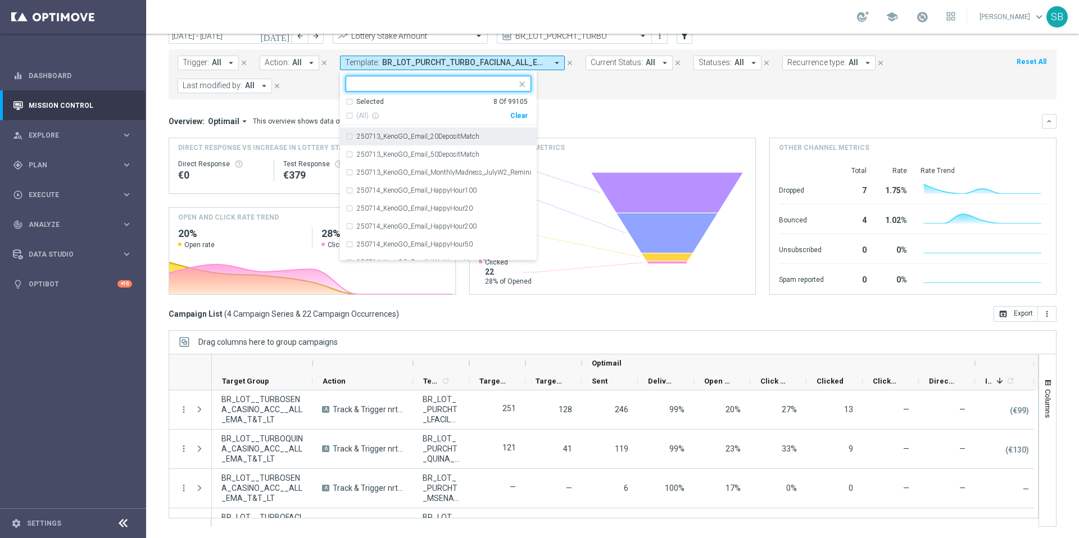
click at [438, 90] on div at bounding box center [433, 84] width 166 height 11
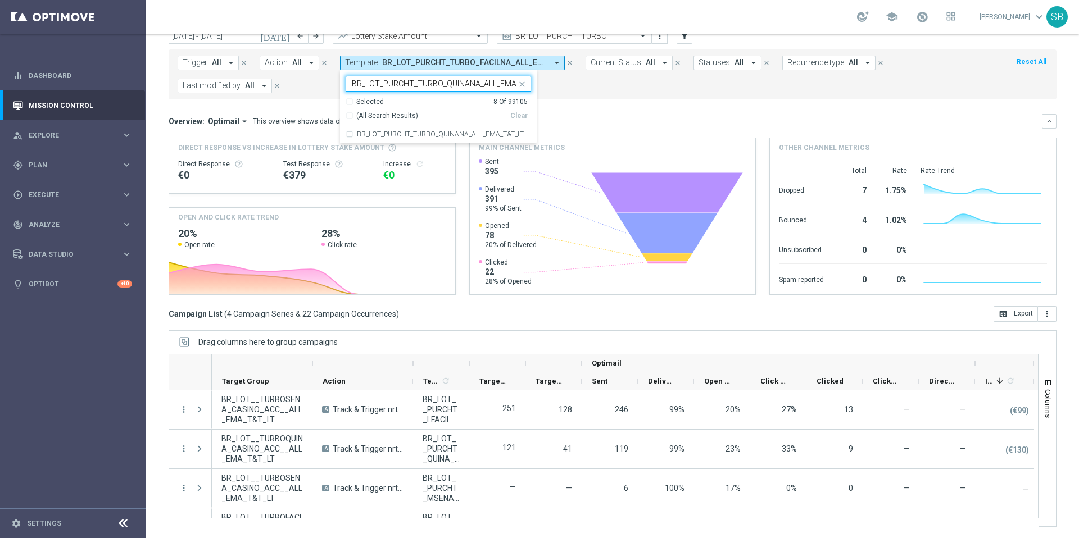
scroll to position [0, 0]
click at [347, 101] on div "Selected 8 Of 99105" at bounding box center [437, 102] width 182 height 10
type input "BR_LOT_PURCHT_TURBO_QUINANA_ALL_EMA_T&T_LT"
click at [570, 97] on div "Trigger: All arrow_drop_down close Action: All arrow_drop_down close Template: …" at bounding box center [613, 74] width 888 height 50
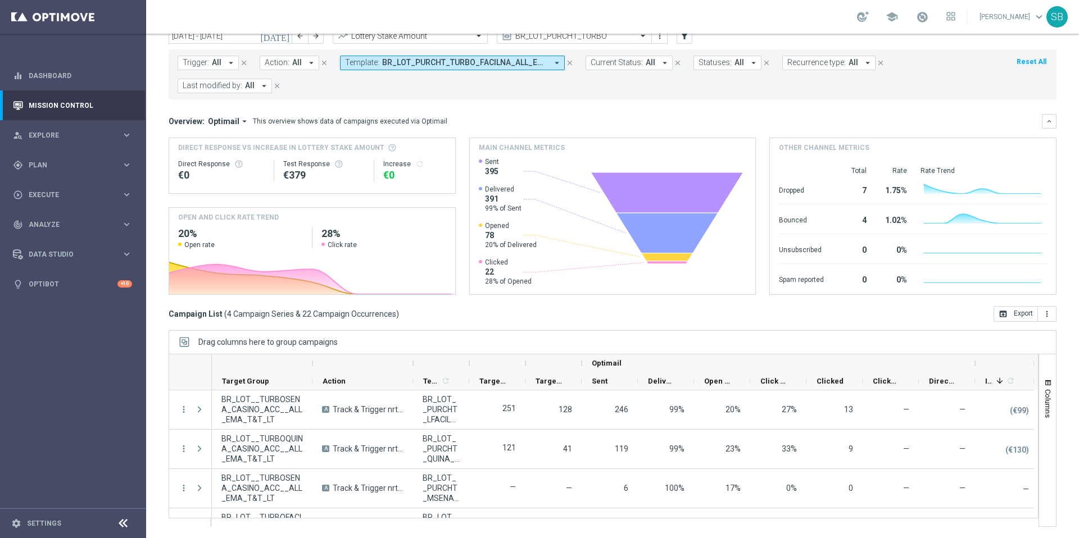
click at [554, 64] on icon "arrow_drop_down" at bounding box center [557, 63] width 10 height 10
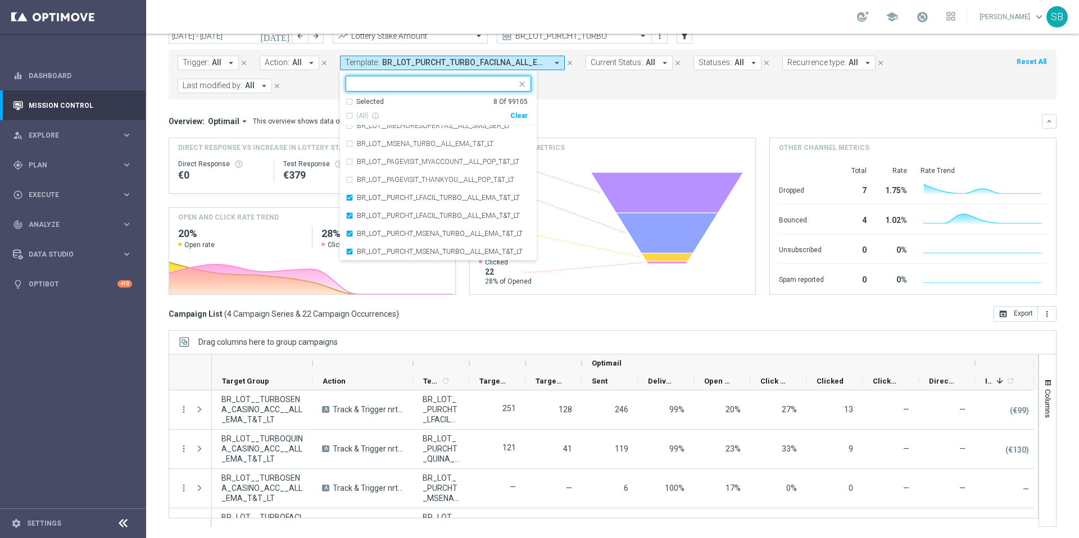
scroll to position [380179, 0]
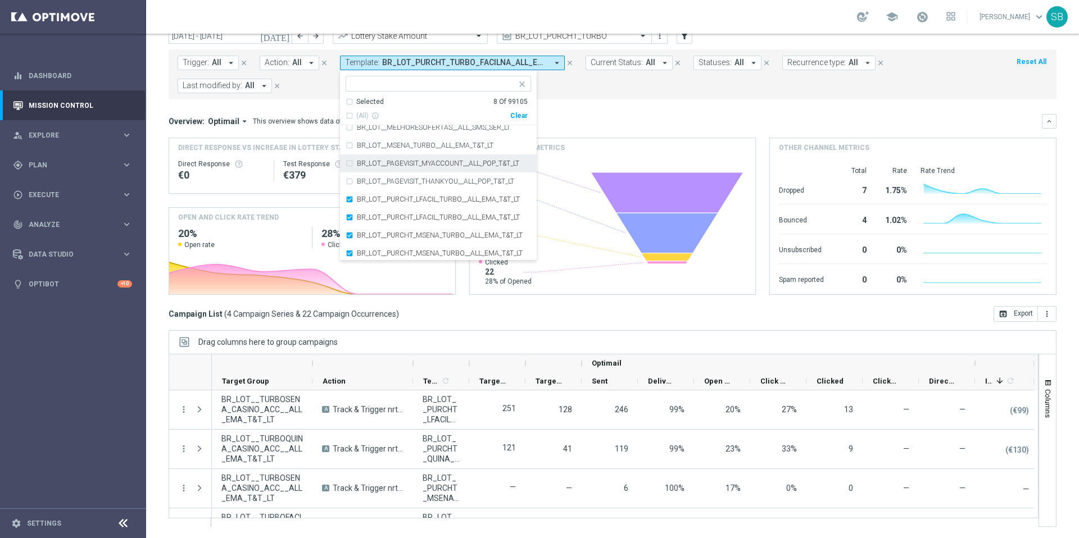
click at [662, 93] on form "Trigger: All arrow_drop_down close Action: All arrow_drop_down close Template: …" at bounding box center [588, 75] width 820 height 38
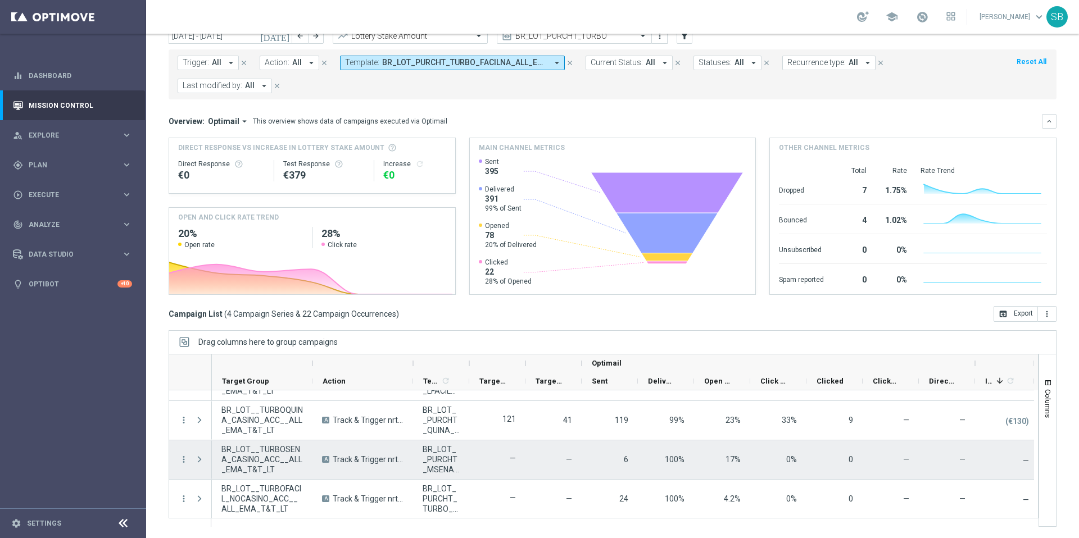
scroll to position [30, 0]
